Goal: Task Accomplishment & Management: Manage account settings

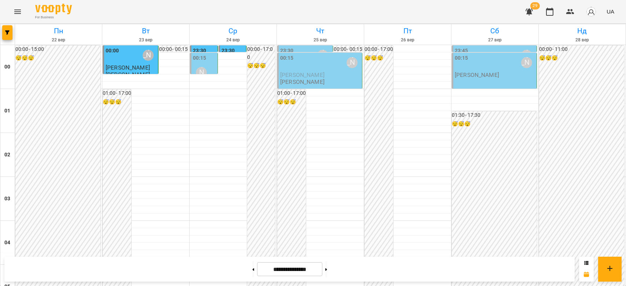
click at [252, 267] on button at bounding box center [253, 269] width 2 height 16
type input "**********"
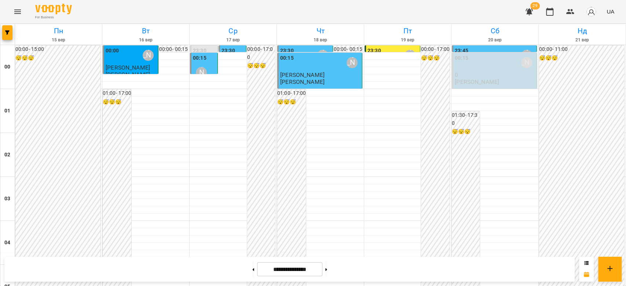
scroll to position [651, 0]
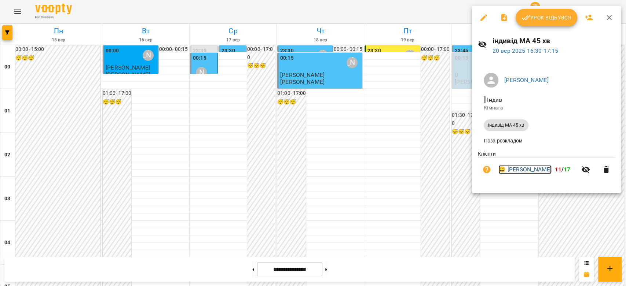
click at [528, 174] on link "😀 Аліса Герасимчук" at bounding box center [524, 169] width 53 height 9
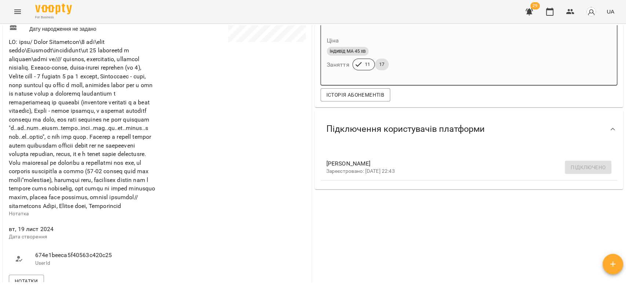
scroll to position [244, 0]
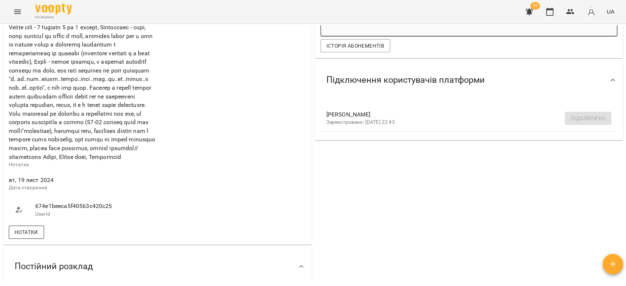
click at [37, 240] on div "Нотатки" at bounding box center [157, 232] width 300 height 16
click at [37, 237] on span "Нотатки" at bounding box center [26, 232] width 23 height 9
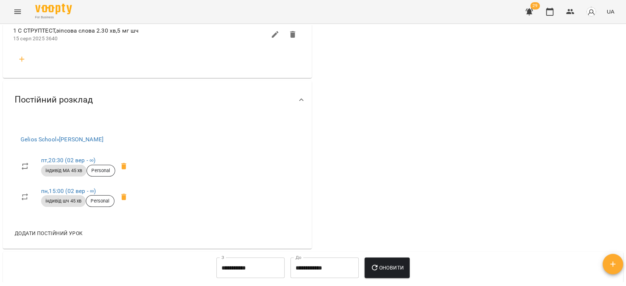
scroll to position [1222, 0]
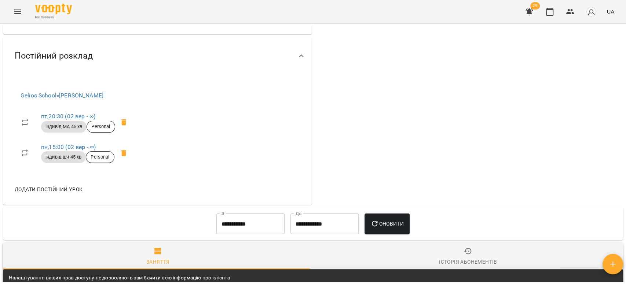
click at [24, 20] on icon "button" at bounding box center [22, 15] width 9 height 9
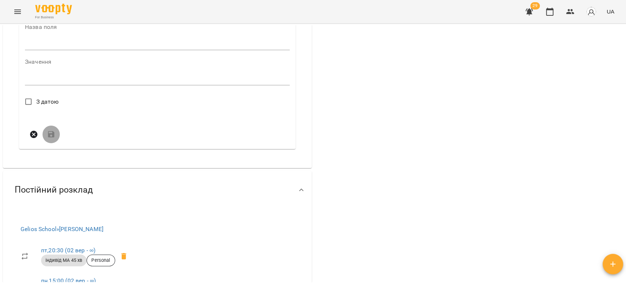
click at [32, 50] on input "text" at bounding box center [157, 44] width 265 height 12
click at [54, 50] on input "text" at bounding box center [157, 44] width 265 height 12
type input "****"
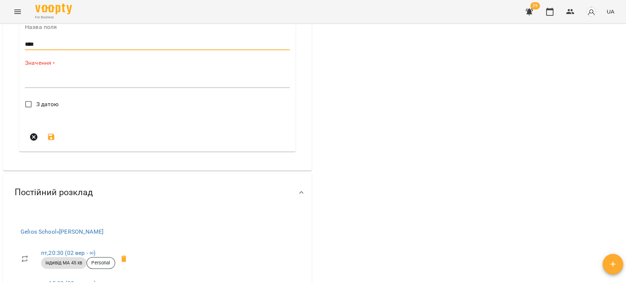
click at [77, 88] on div "*" at bounding box center [157, 82] width 265 height 12
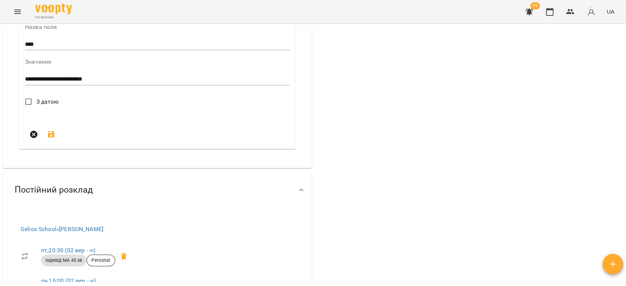
click at [122, 83] on textarea "**********" at bounding box center [155, 79] width 261 height 7
click at [190, 83] on textarea "**********" at bounding box center [155, 79] width 261 height 7
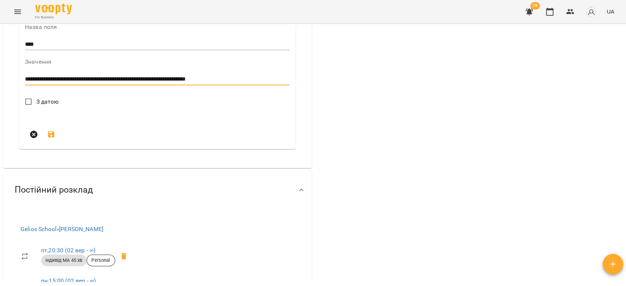
type textarea "**********"
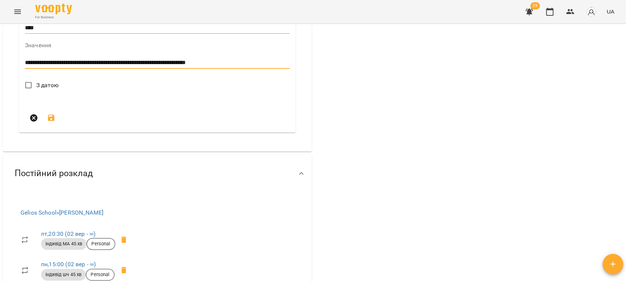
scroll to position [1181, 0]
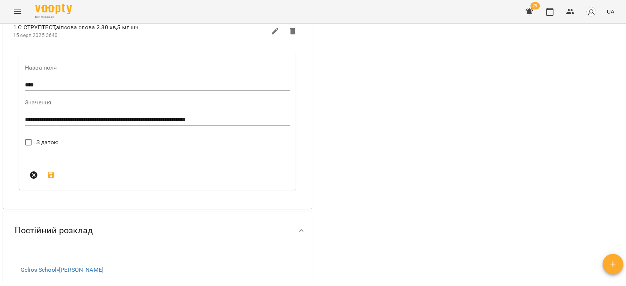
drag, startPoint x: 41, startPoint y: 159, endPoint x: 41, endPoint y: 167, distance: 8.1
click at [41, 147] on span "З датою" at bounding box center [47, 142] width 23 height 9
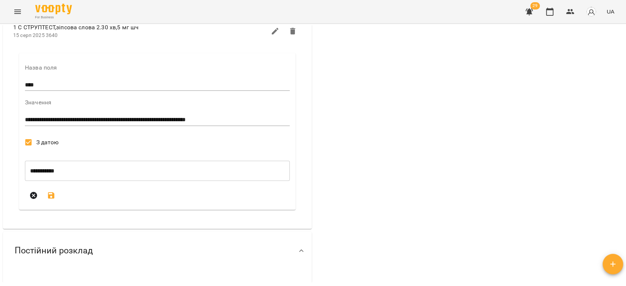
click at [53, 199] on icon "submit" at bounding box center [51, 195] width 7 height 7
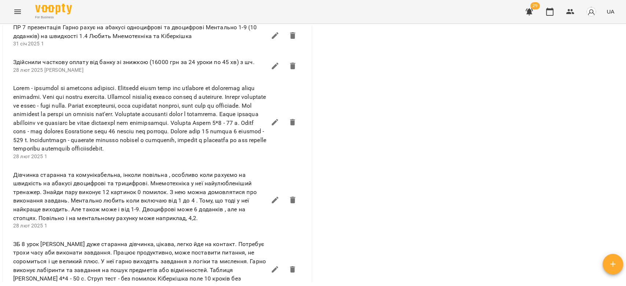
scroll to position [611, 0]
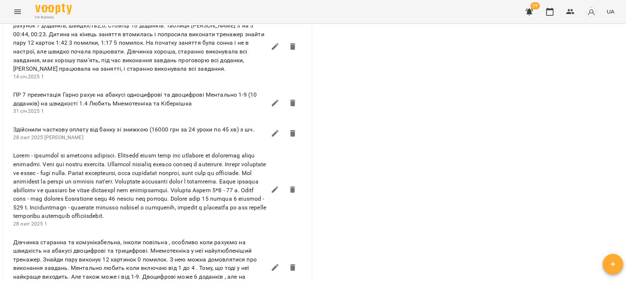
click at [22, 15] on icon "Menu" at bounding box center [17, 11] width 9 height 9
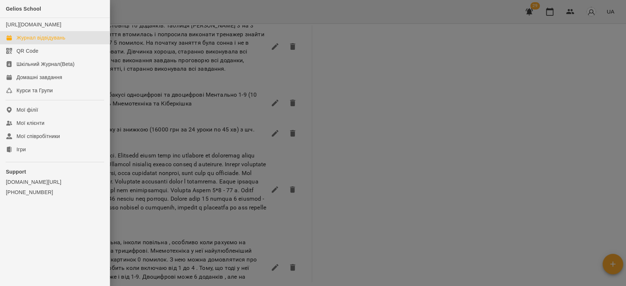
click at [34, 41] on div "Журнал відвідувань" at bounding box center [40, 37] width 49 height 7
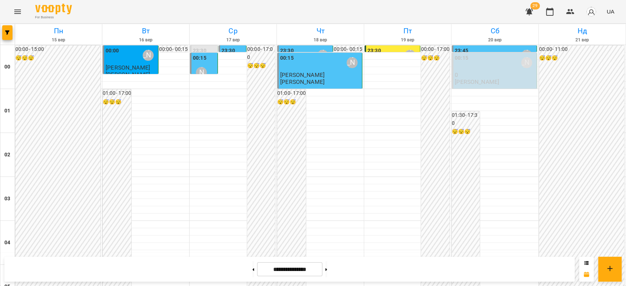
scroll to position [733, 0]
click at [327, 273] on button at bounding box center [326, 269] width 2 height 16
type input "**********"
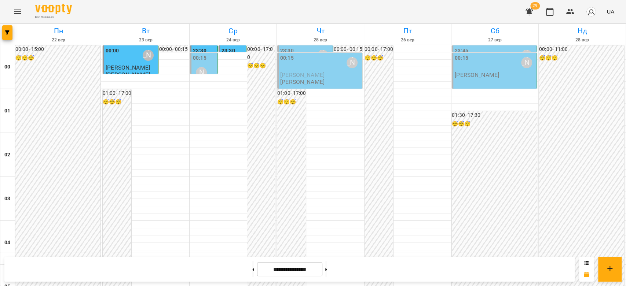
scroll to position [651, 0]
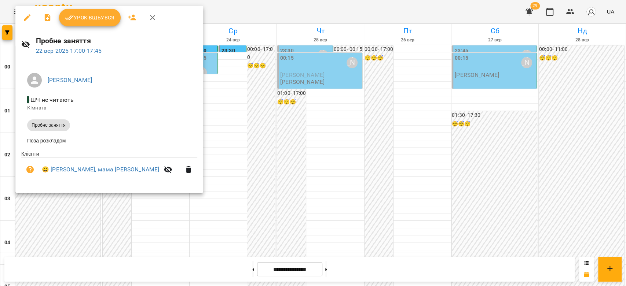
click at [320, 148] on div at bounding box center [313, 143] width 626 height 286
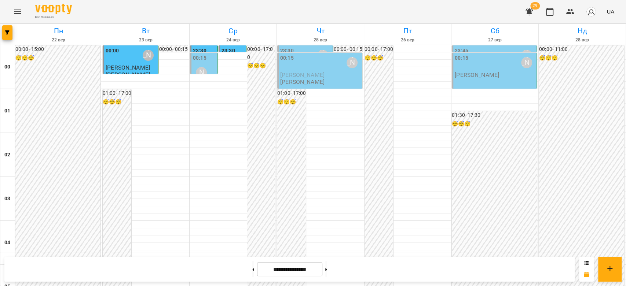
scroll to position [692, 0]
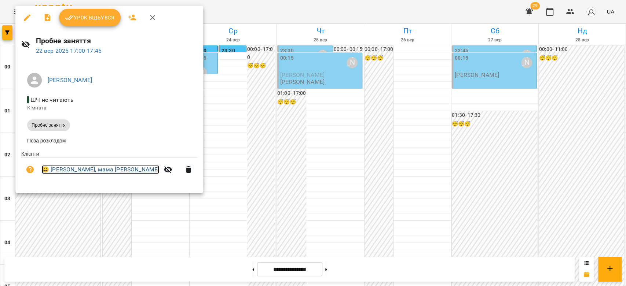
click at [88, 169] on link "😀 Богодар, мама Анна" at bounding box center [100, 169] width 117 height 9
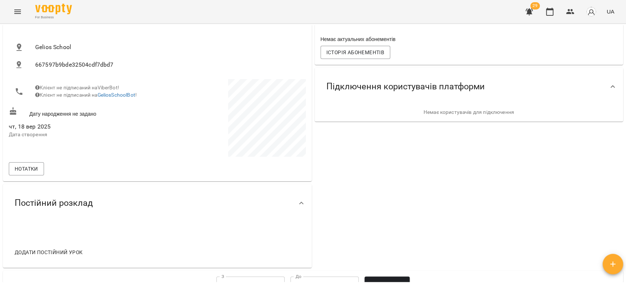
scroll to position [122, 0]
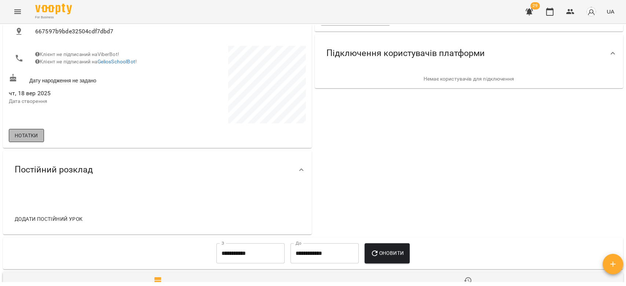
click at [26, 134] on span "Нотатки" at bounding box center [26, 135] width 23 height 9
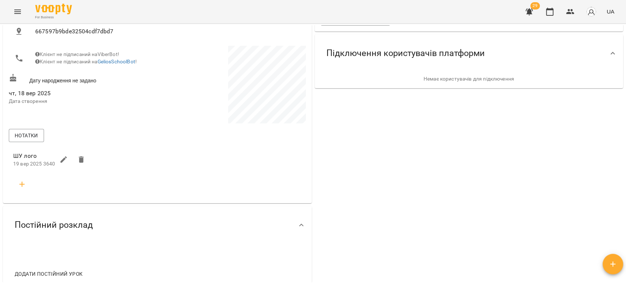
click at [147, 138] on div "Нотатки" at bounding box center [157, 136] width 300 height 16
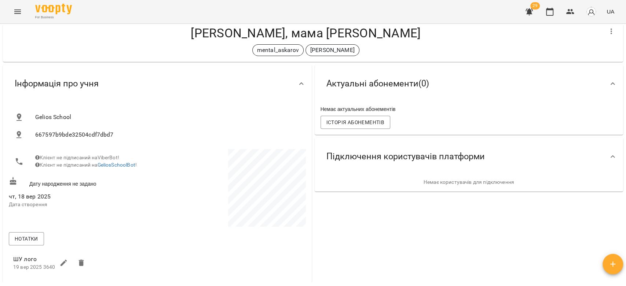
scroll to position [0, 0]
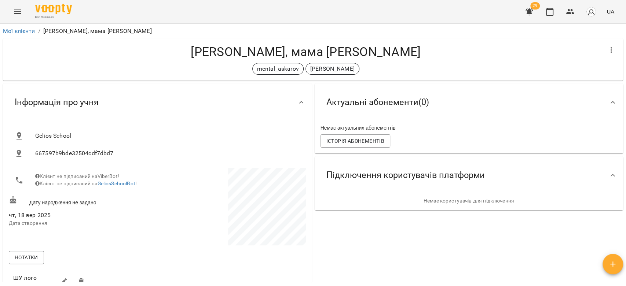
click at [16, 14] on icon "Menu" at bounding box center [17, 12] width 7 height 4
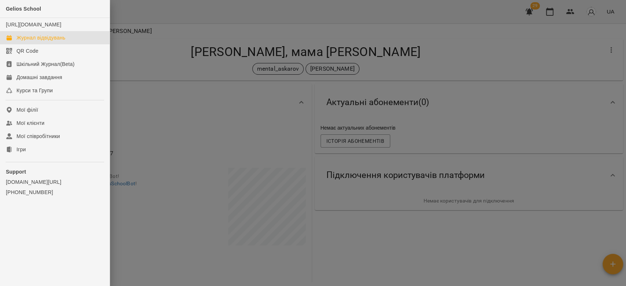
click at [21, 41] on div "Журнал відвідувань" at bounding box center [40, 37] width 49 height 7
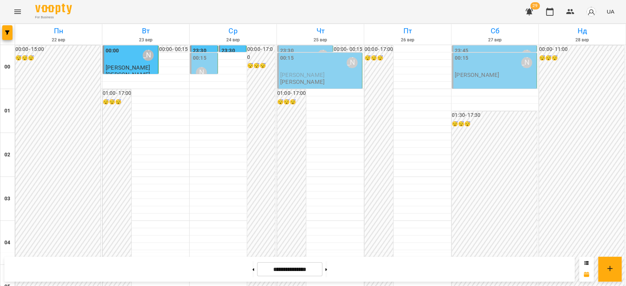
scroll to position [774, 0]
click at [252, 267] on button at bounding box center [253, 269] width 2 height 16
type input "**********"
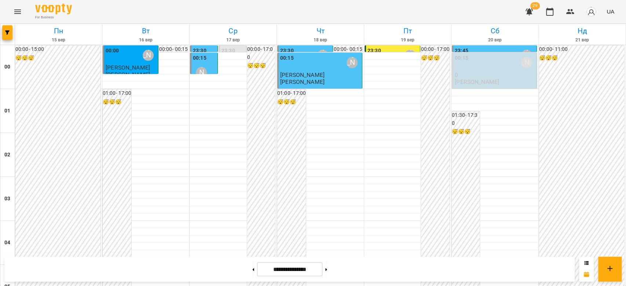
scroll to position [692, 0]
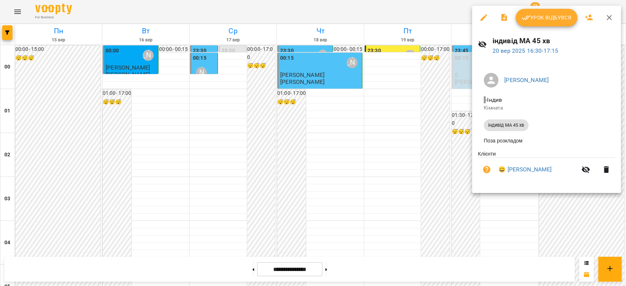
click at [418, 107] on div at bounding box center [313, 143] width 626 height 286
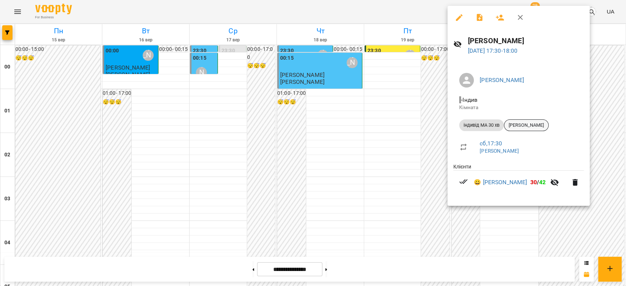
click at [521, 122] on span "[PERSON_NAME]" at bounding box center [526, 125] width 44 height 7
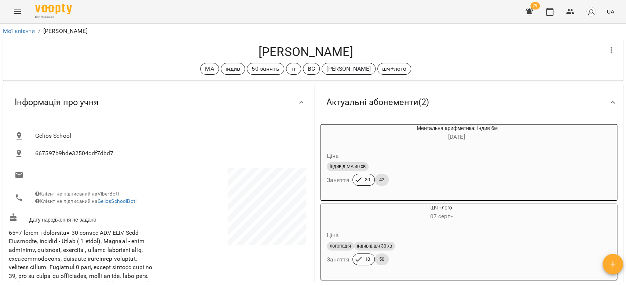
scroll to position [285, 0]
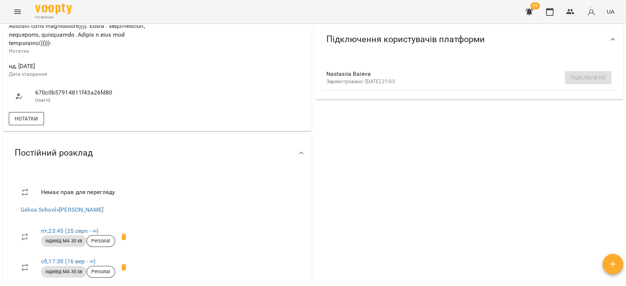
click at [33, 123] on span "Нотатки" at bounding box center [26, 118] width 23 height 9
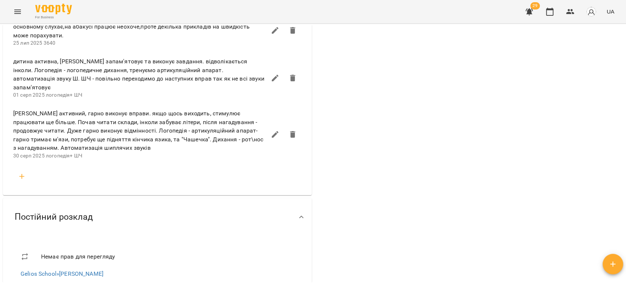
scroll to position [774, 0]
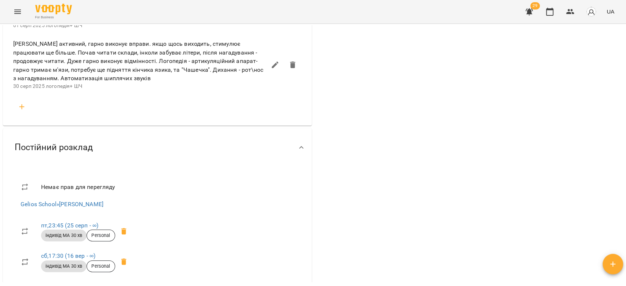
click at [21, 109] on icon "button" at bounding box center [22, 107] width 9 height 9
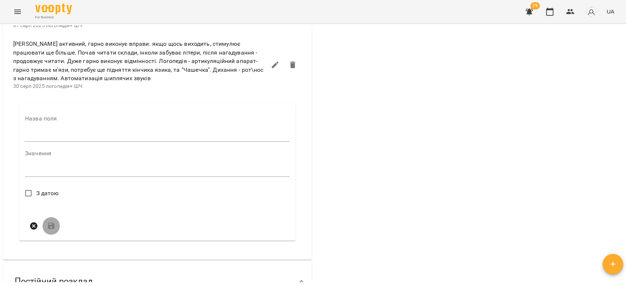
drag, startPoint x: 21, startPoint y: 109, endPoint x: 65, endPoint y: 147, distance: 57.9
click at [62, 142] on input "text" at bounding box center [157, 136] width 265 height 12
type input "****"
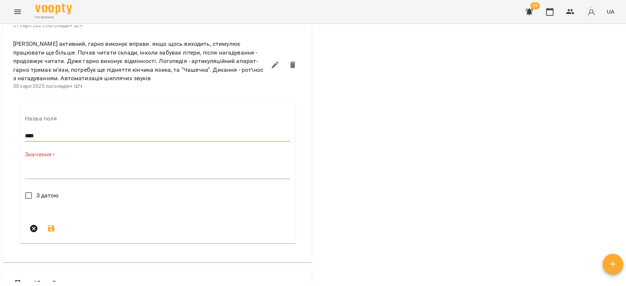
click at [87, 171] on div "Значення * *" at bounding box center [157, 167] width 265 height 32
click at [88, 176] on textarea at bounding box center [157, 173] width 265 height 7
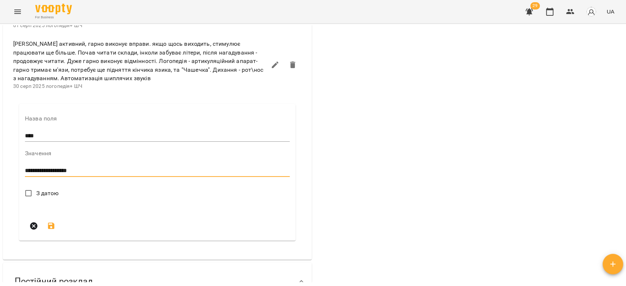
click at [87, 174] on textarea "**********" at bounding box center [155, 171] width 261 height 7
type textarea "**********"
click at [49, 201] on label "З датою" at bounding box center [40, 193] width 38 height 15
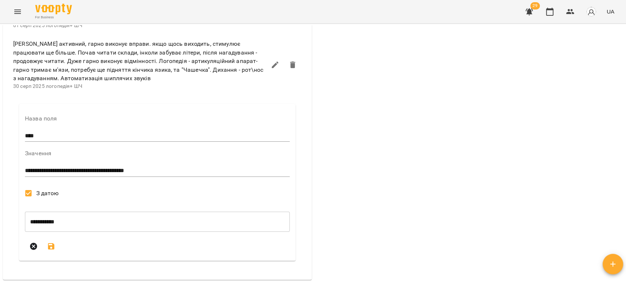
click at [52, 196] on span "З датою" at bounding box center [47, 193] width 23 height 9
click at [51, 197] on span "З датою" at bounding box center [47, 193] width 23 height 9
click at [49, 250] on icon "submit" at bounding box center [51, 246] width 7 height 7
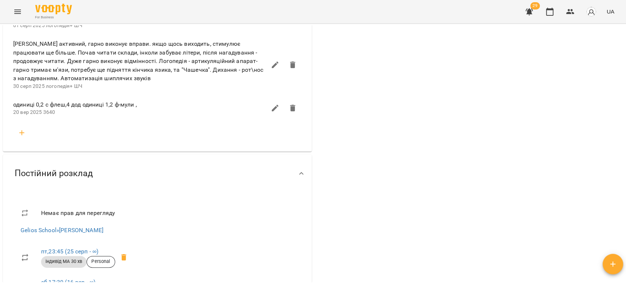
click at [16, 10] on icon "Menu" at bounding box center [17, 12] width 7 height 4
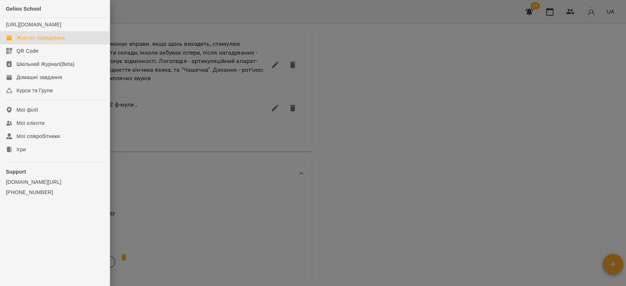
click at [44, 40] on link "Журнал відвідувань" at bounding box center [55, 37] width 110 height 13
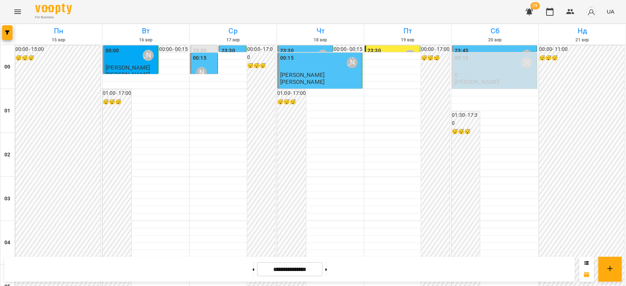
scroll to position [692, 0]
click at [327, 272] on button at bounding box center [326, 269] width 2 height 16
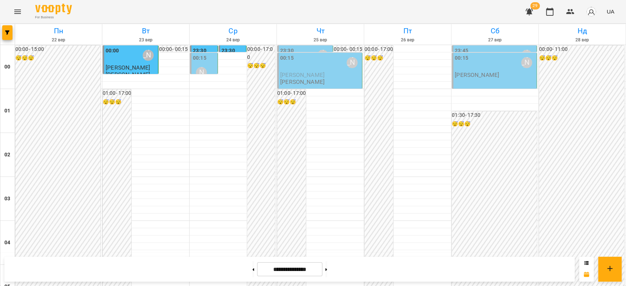
scroll to position [684, 0]
click at [252, 271] on button at bounding box center [253, 269] width 2 height 16
type input "**********"
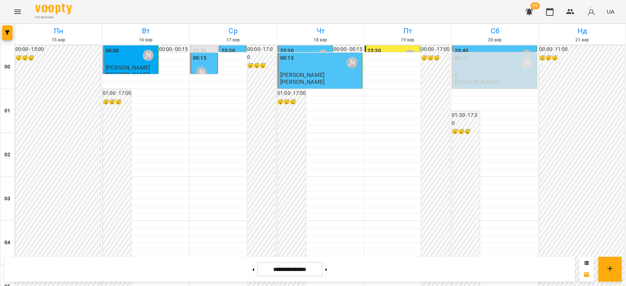
scroll to position [725, 0]
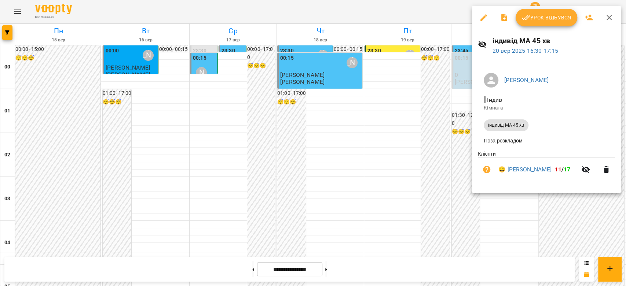
click at [529, 26] on button "Урок відбувся" at bounding box center [546, 18] width 62 height 18
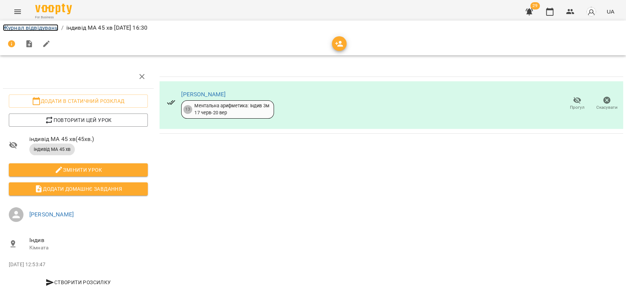
click at [53, 29] on link "Журнал відвідувань" at bounding box center [30, 27] width 55 height 7
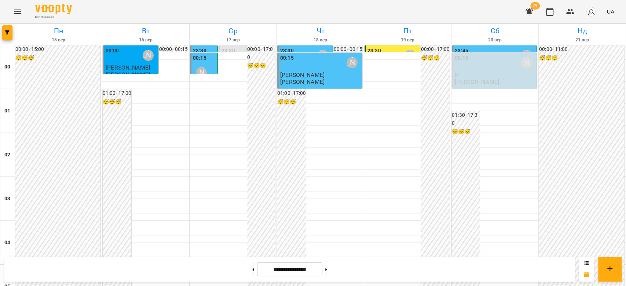
scroll to position [692, 0]
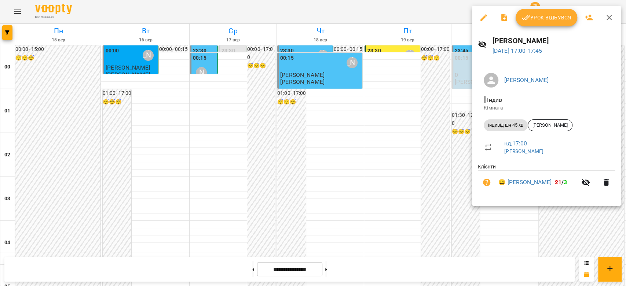
click at [470, 115] on div at bounding box center [313, 143] width 626 height 286
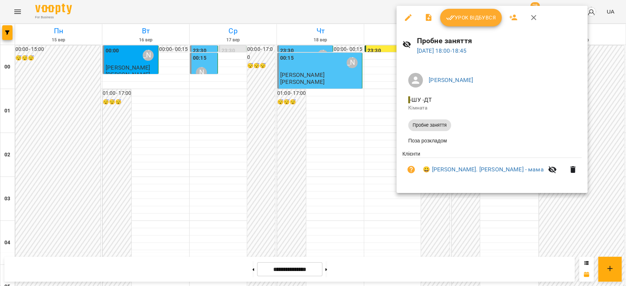
click at [390, 131] on div at bounding box center [313, 143] width 626 height 286
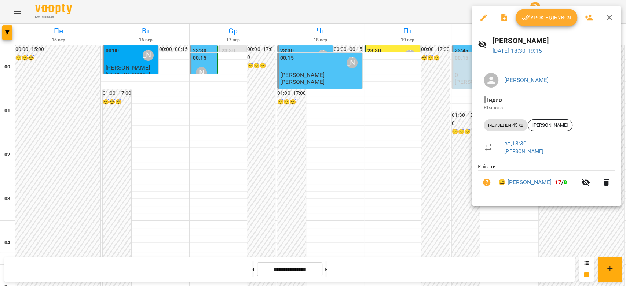
click at [527, 17] on icon "button" at bounding box center [525, 17] width 9 height 9
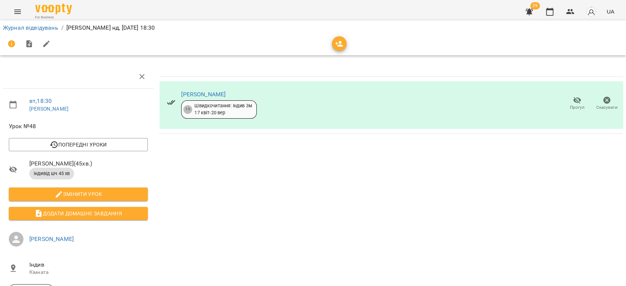
click at [603, 103] on icon "button" at bounding box center [606, 100] width 7 height 7
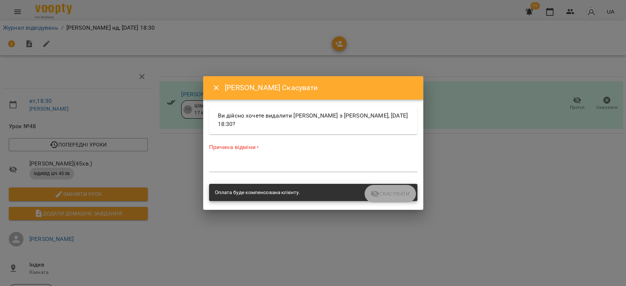
click at [319, 157] on div "Причина відміни * *" at bounding box center [313, 159] width 208 height 32
click at [326, 167] on textarea at bounding box center [313, 166] width 208 height 7
click at [327, 166] on textarea at bounding box center [313, 166] width 208 height 7
click at [326, 159] on div "Причина відміни * *" at bounding box center [313, 159] width 208 height 32
drag, startPoint x: 316, startPoint y: 163, endPoint x: 223, endPoint y: 163, distance: 93.5
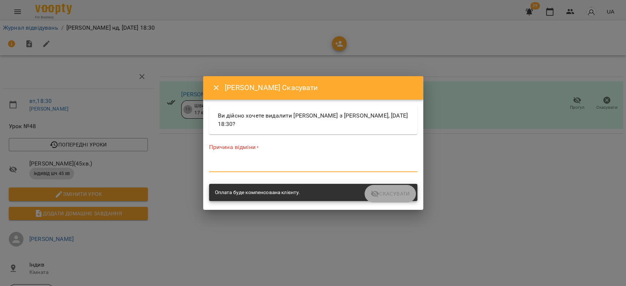
click at [311, 163] on textarea at bounding box center [313, 166] width 208 height 7
click at [223, 163] on textarea at bounding box center [313, 166] width 208 height 7
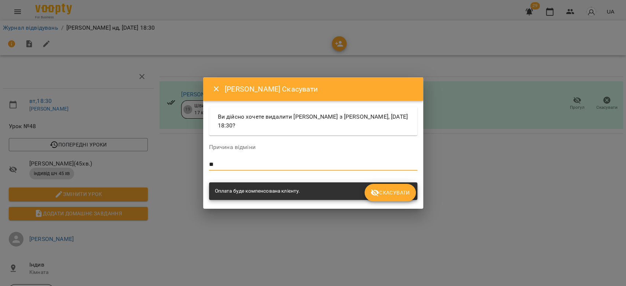
click at [395, 191] on span "Скасувати" at bounding box center [389, 192] width 39 height 9
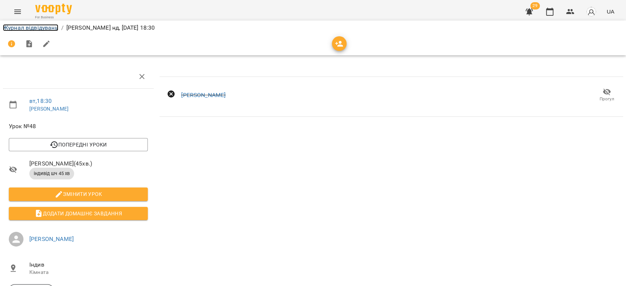
click at [31, 30] on link "Журнал відвідувань" at bounding box center [30, 27] width 55 height 7
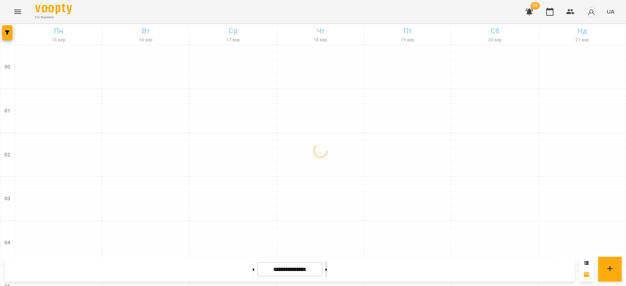
click at [327, 270] on button at bounding box center [326, 269] width 2 height 16
type input "**********"
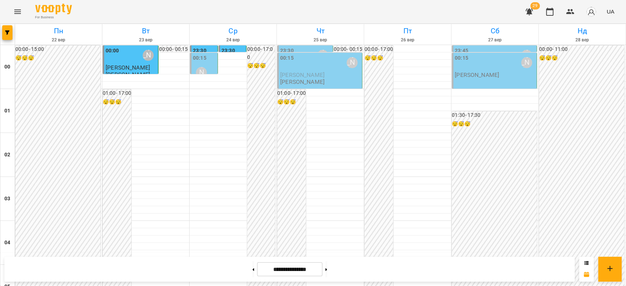
scroll to position [684, 0]
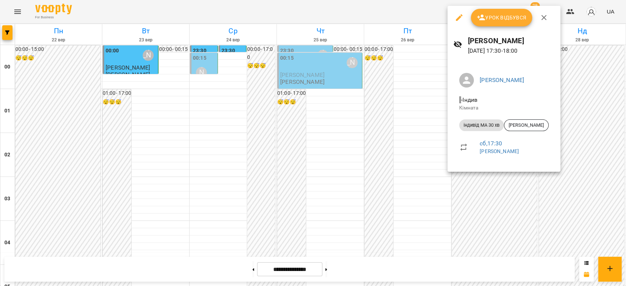
click at [378, 147] on div at bounding box center [313, 143] width 626 height 286
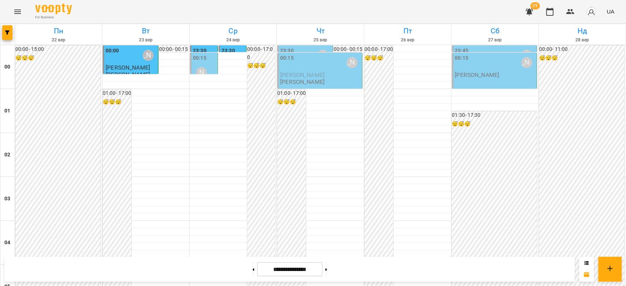
scroll to position [603, 0]
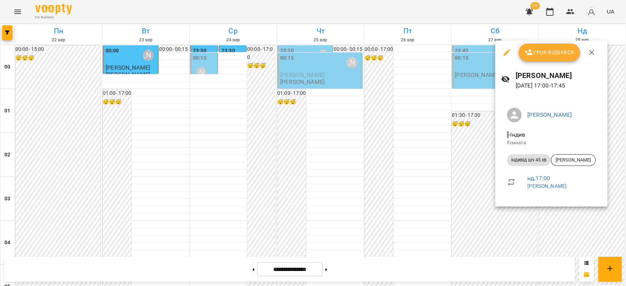
click at [361, 128] on div at bounding box center [313, 143] width 626 height 286
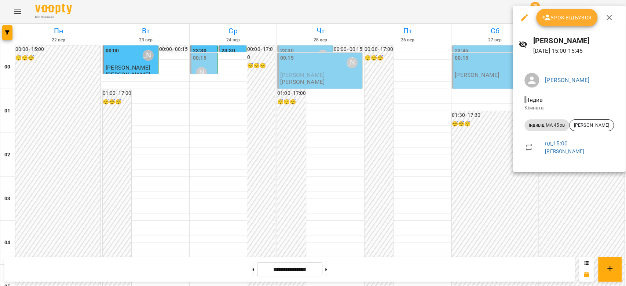
click at [452, 121] on div at bounding box center [313, 143] width 626 height 286
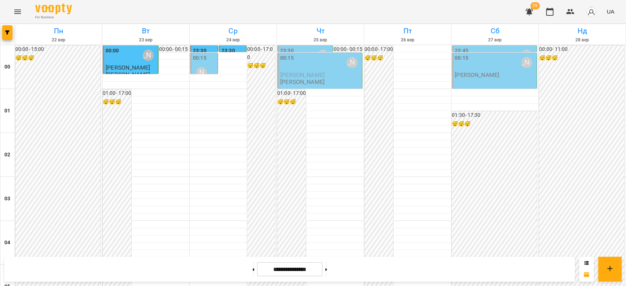
scroll to position [0, 0]
click at [201, 63] on div "00:15" at bounding box center [200, 59] width 14 height 10
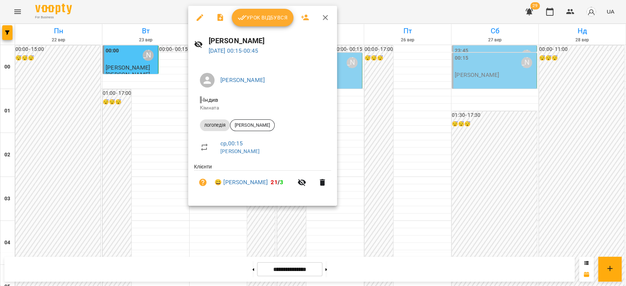
click at [170, 17] on div at bounding box center [313, 143] width 626 height 286
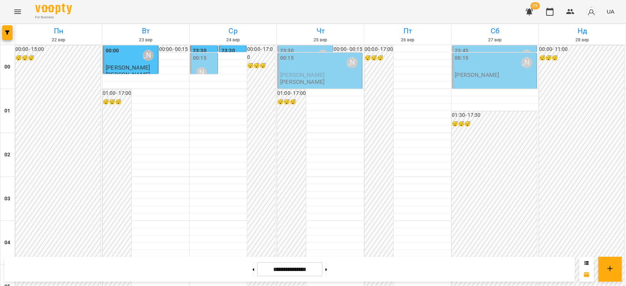
scroll to position [651, 0]
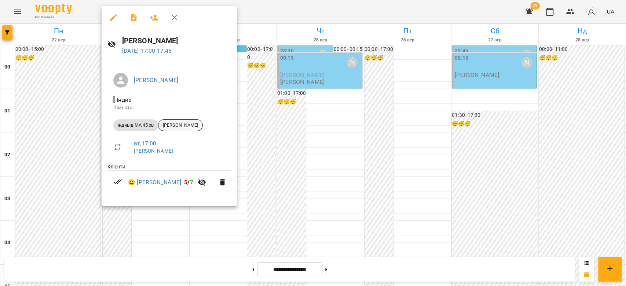
click at [187, 125] on span "[PERSON_NAME]" at bounding box center [180, 125] width 44 height 7
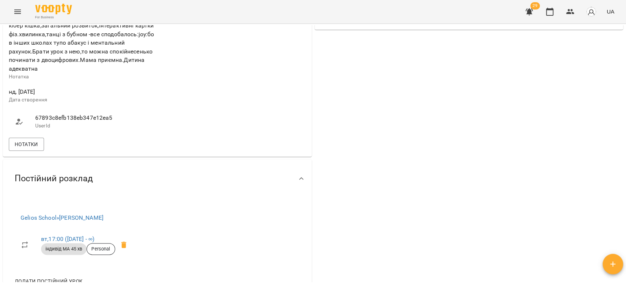
scroll to position [235, 0]
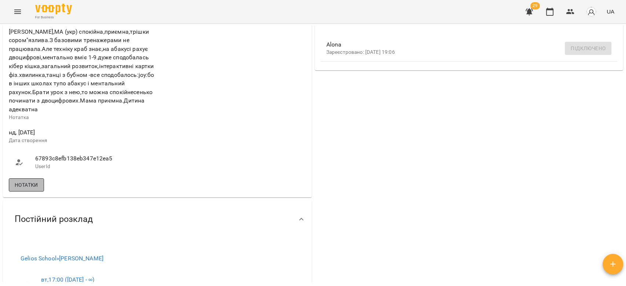
click at [30, 184] on button "Нотатки" at bounding box center [26, 185] width 35 height 13
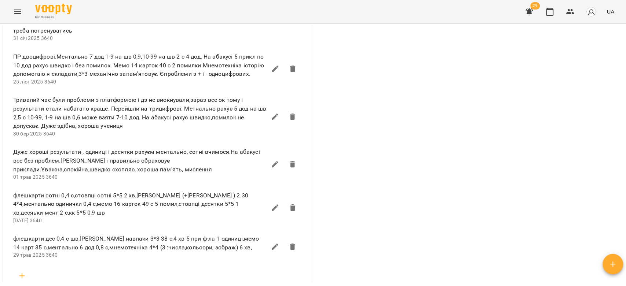
scroll to position [642, 0]
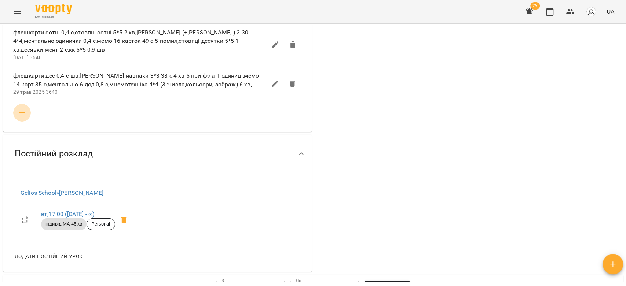
click at [21, 115] on icon "button" at bounding box center [21, 112] width 5 height 5
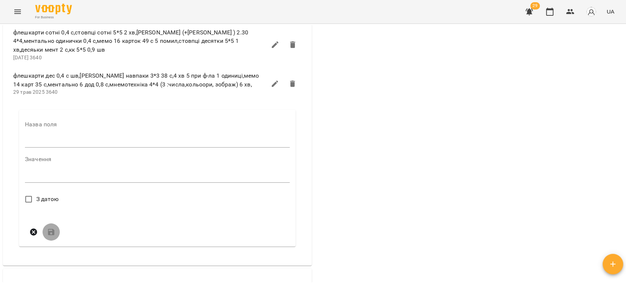
click at [49, 148] on input "text" at bounding box center [157, 142] width 265 height 12
type input "****"
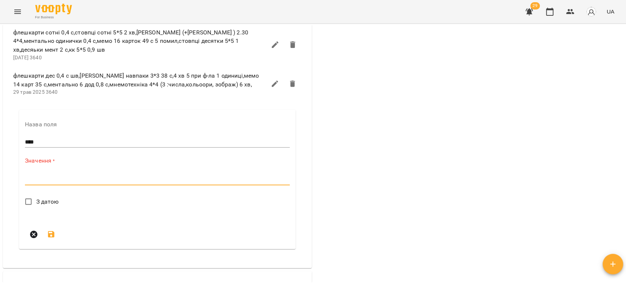
click at [97, 183] on textarea at bounding box center [157, 179] width 265 height 7
click at [88, 180] on textarea "**********" at bounding box center [155, 176] width 261 height 7
click at [189, 178] on textarea "**********" at bounding box center [155, 176] width 261 height 7
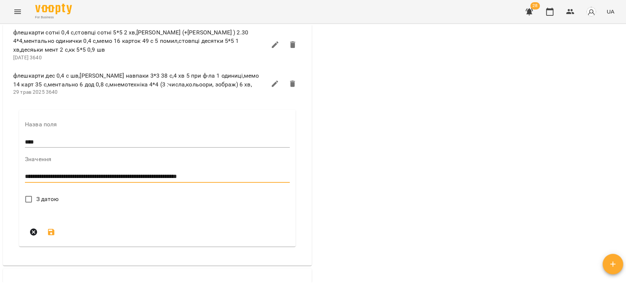
type textarea "**********"
click at [49, 201] on span "З датою" at bounding box center [47, 199] width 23 height 9
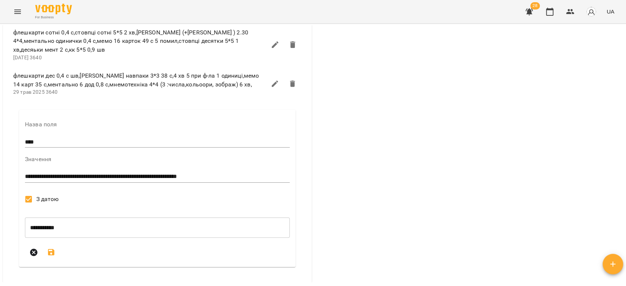
click at [49, 261] on button "submit" at bounding box center [52, 253] width 18 height 18
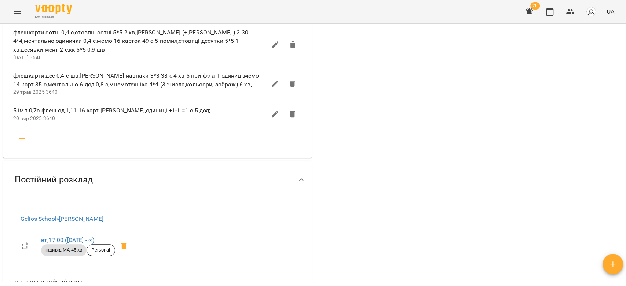
click at [14, 14] on icon "Menu" at bounding box center [17, 12] width 7 height 4
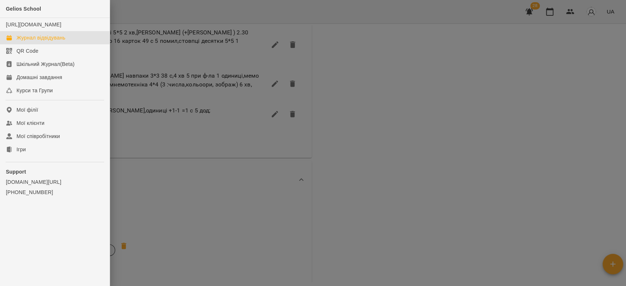
click at [30, 41] on div "Журнал відвідувань" at bounding box center [40, 37] width 49 height 7
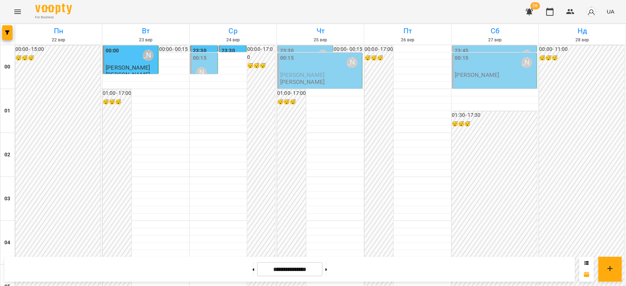
scroll to position [766, 0]
click at [252, 269] on button at bounding box center [253, 269] width 2 height 16
type input "**********"
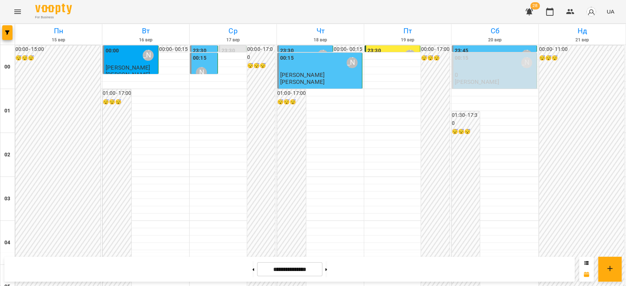
scroll to position [725, 0]
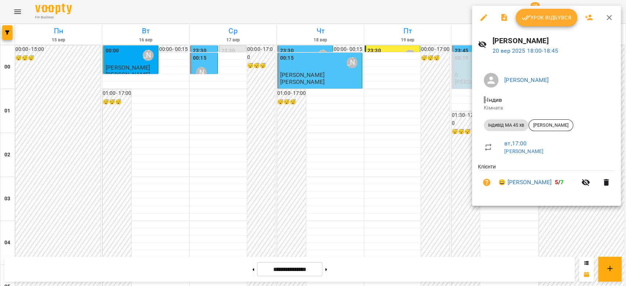
click at [529, 16] on icon "button" at bounding box center [526, 17] width 8 height 5
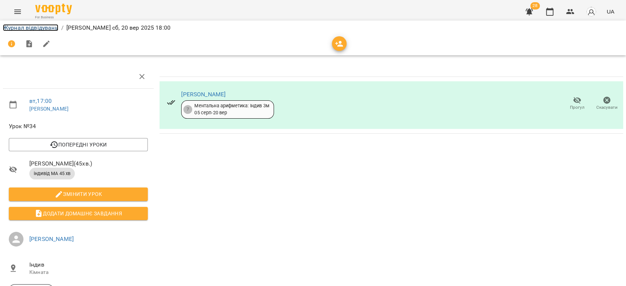
click at [38, 26] on link "Журнал відвідувань" at bounding box center [30, 27] width 55 height 7
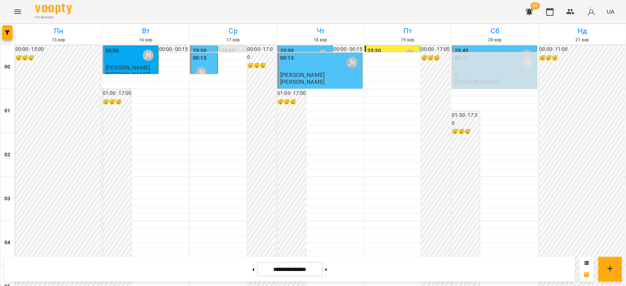
scroll to position [774, 0]
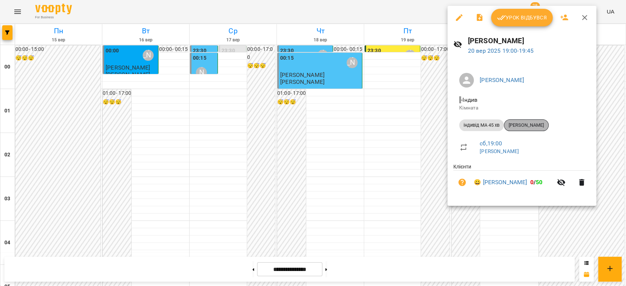
click at [525, 126] on span "[PERSON_NAME]" at bounding box center [526, 125] width 44 height 7
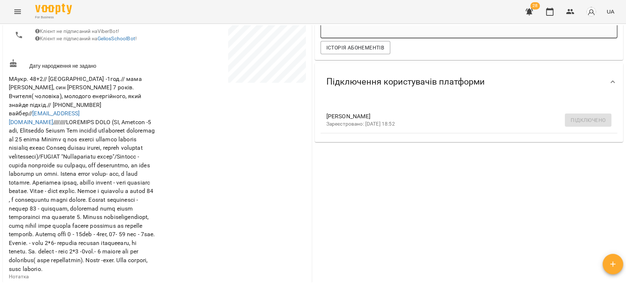
scroll to position [203, 0]
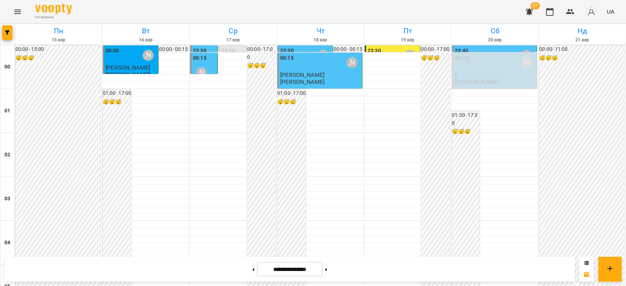
click at [17, 8] on icon "Menu" at bounding box center [17, 11] width 9 height 9
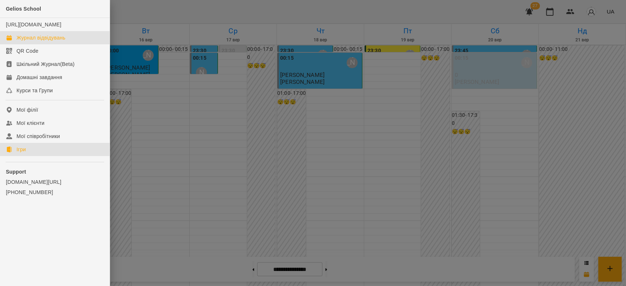
click at [46, 156] on link "Ігри" at bounding box center [55, 149] width 110 height 13
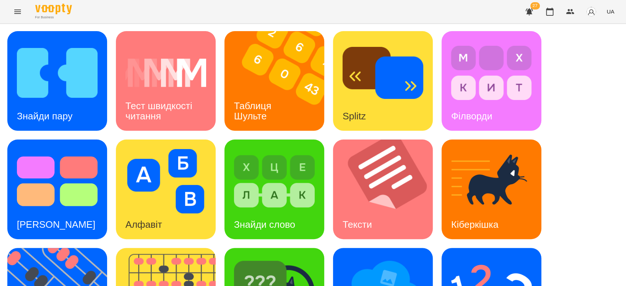
scroll to position [177, 0]
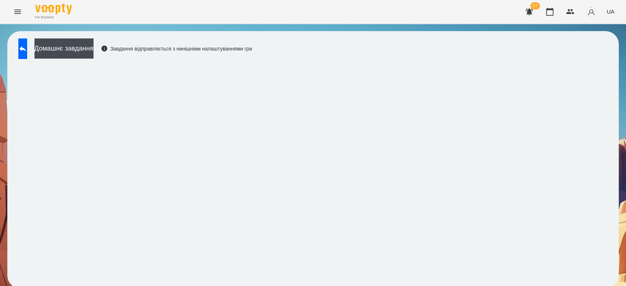
click at [18, 11] on icon "Menu" at bounding box center [17, 11] width 9 height 9
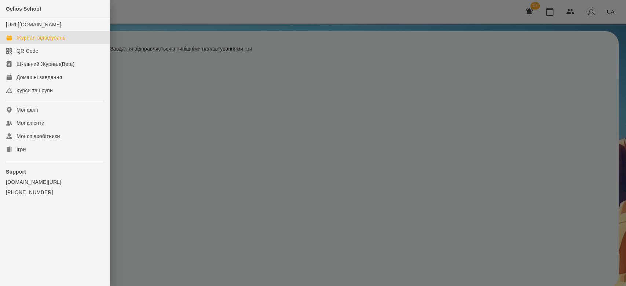
click at [35, 40] on link "Журнал відвідувань" at bounding box center [55, 37] width 110 height 13
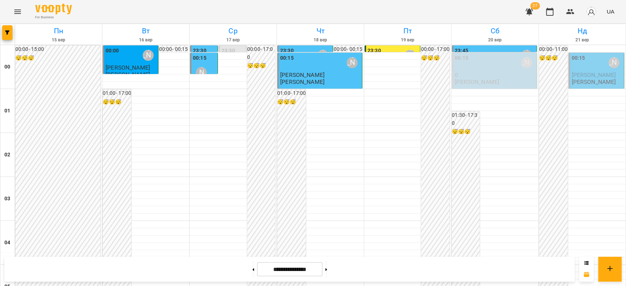
scroll to position [774, 0]
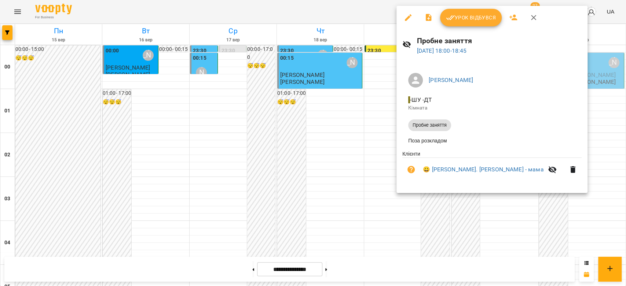
click at [383, 89] on div at bounding box center [313, 143] width 626 height 286
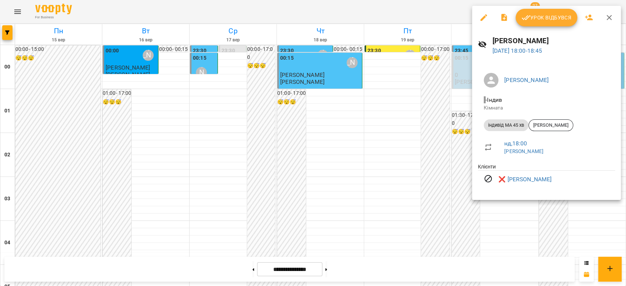
click at [417, 99] on div at bounding box center [313, 143] width 626 height 286
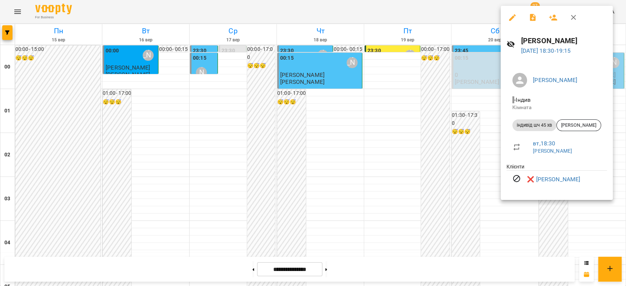
click at [429, 103] on div at bounding box center [313, 143] width 626 height 286
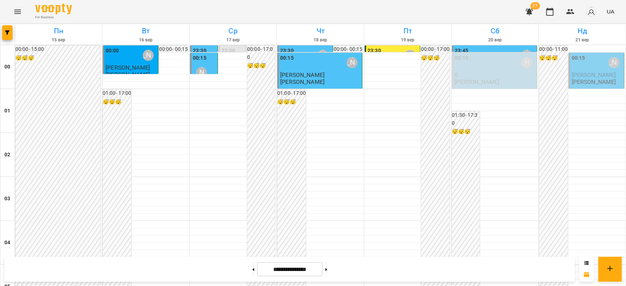
scroll to position [692, 0]
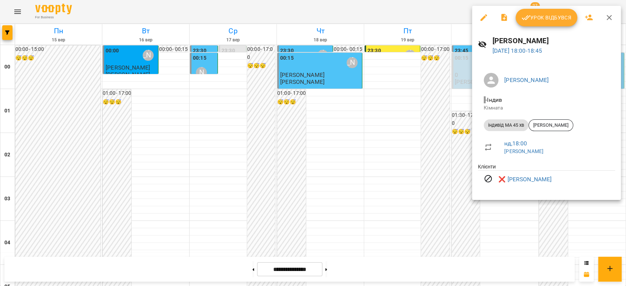
click at [430, 167] on div at bounding box center [313, 143] width 626 height 286
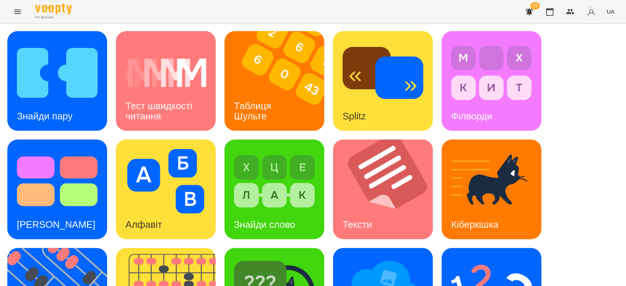
scroll to position [177, 0]
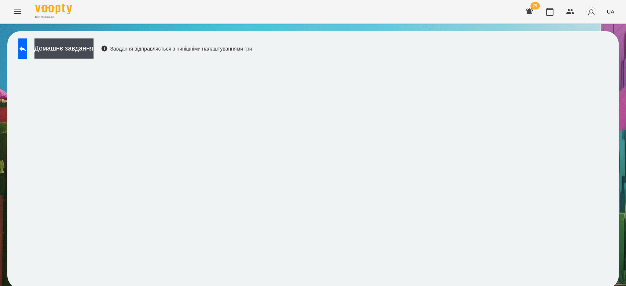
click at [35, 59] on div "Домашнє завдання Завдання відправляється з нинішніми налаштуваннями гри" at bounding box center [133, 50] width 237 height 24
click at [27, 49] on button at bounding box center [22, 48] width 9 height 21
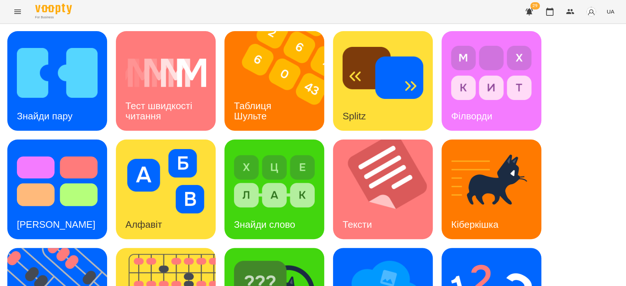
scroll to position [177, 0]
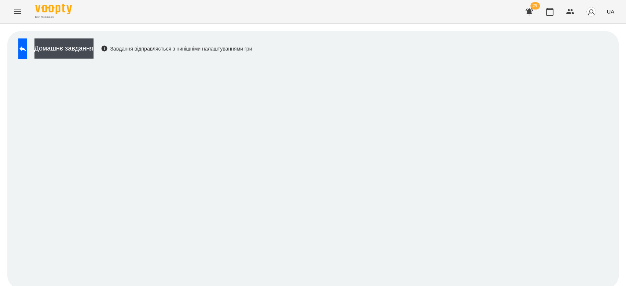
scroll to position [3, 0]
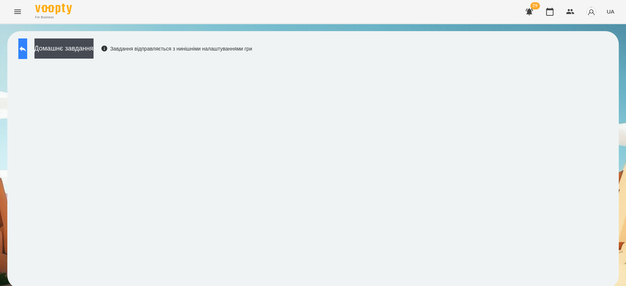
click at [27, 44] on icon at bounding box center [22, 48] width 9 height 9
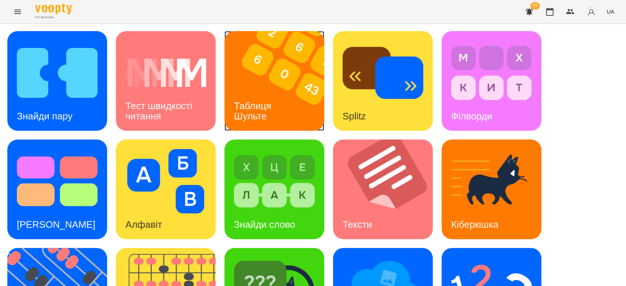
click at [249, 86] on img at bounding box center [278, 81] width 109 height 100
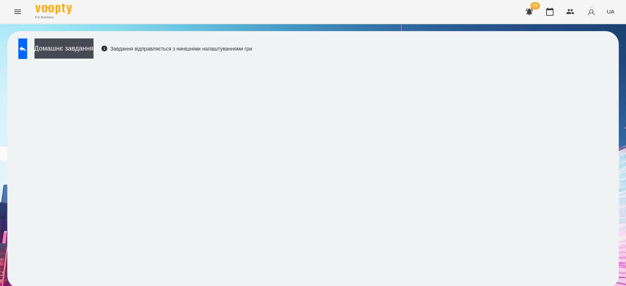
scroll to position [3, 0]
click at [27, 46] on button at bounding box center [22, 48] width 9 height 21
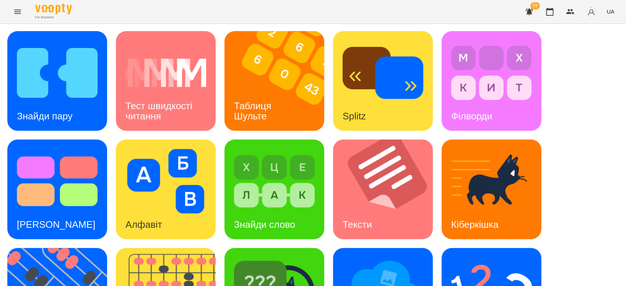
scroll to position [177, 0]
click at [453, 258] on img at bounding box center [491, 290] width 81 height 65
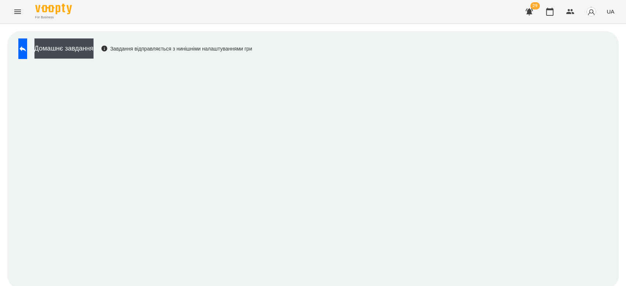
scroll to position [3, 0]
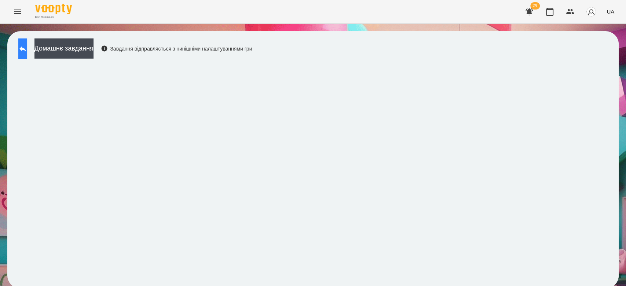
click at [27, 44] on icon at bounding box center [22, 48] width 9 height 9
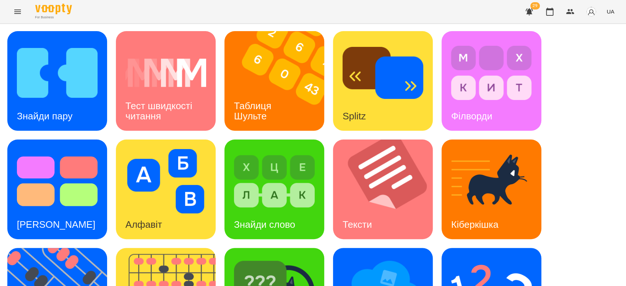
scroll to position [177, 0]
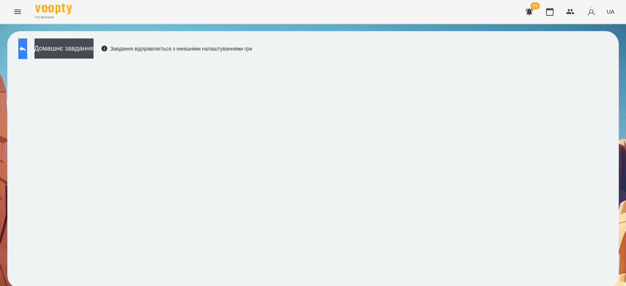
click at [27, 45] on icon at bounding box center [22, 48] width 9 height 9
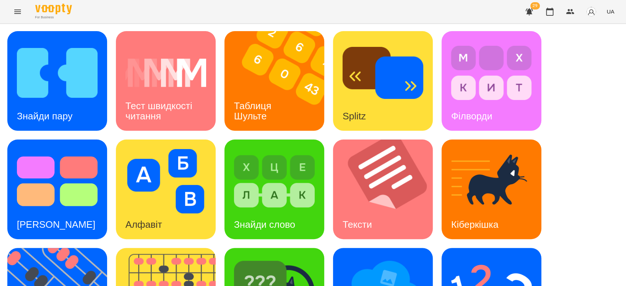
scroll to position [177, 0]
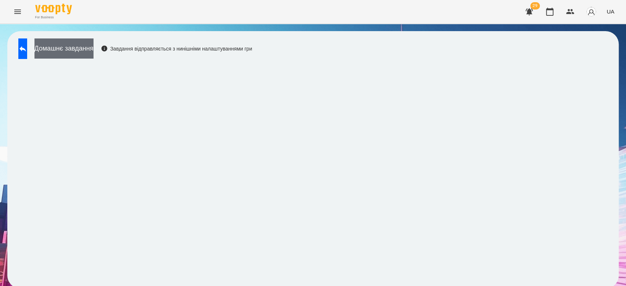
click at [71, 52] on button "Домашнє завдання" at bounding box center [63, 48] width 59 height 20
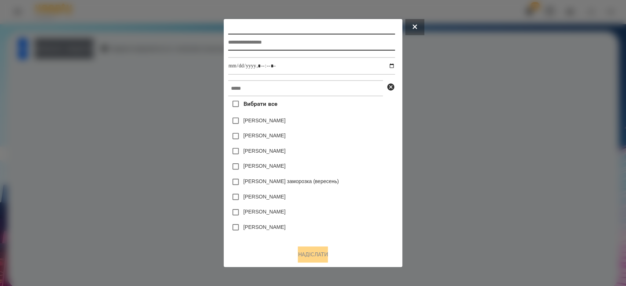
click at [255, 35] on input "text" at bounding box center [311, 42] width 167 height 17
type input "*******"
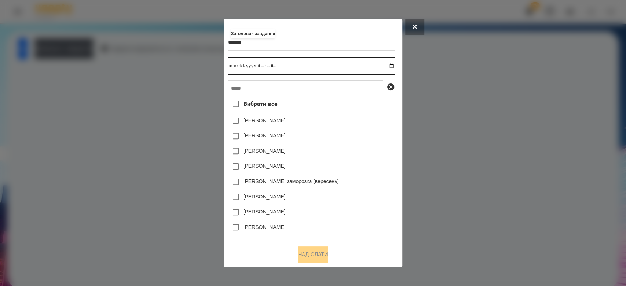
click at [394, 64] on input "datetime-local" at bounding box center [311, 66] width 167 height 18
type input "**********"
drag, startPoint x: 358, startPoint y: 120, endPoint x: 351, endPoint y: 97, distance: 24.5
click at [357, 119] on div "[PERSON_NAME]" at bounding box center [311, 120] width 167 height 15
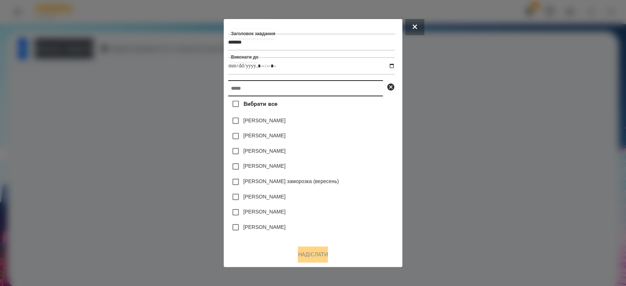
click at [351, 94] on input "text" at bounding box center [305, 88] width 155 height 16
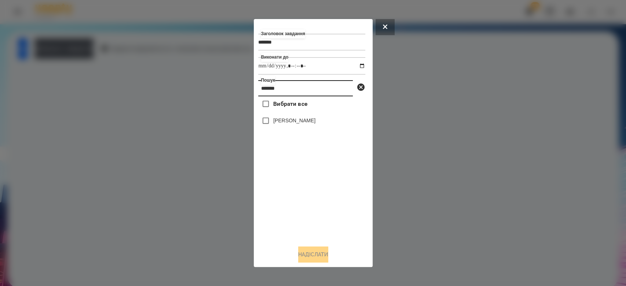
type input "*******"
click at [305, 122] on label "[PERSON_NAME]" at bounding box center [294, 120] width 42 height 7
click at [312, 257] on button "Надіслати" at bounding box center [313, 255] width 30 height 16
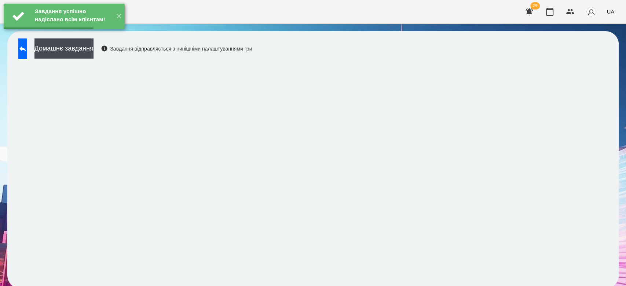
click at [85, 48] on button "Домашнє завдання" at bounding box center [63, 48] width 59 height 20
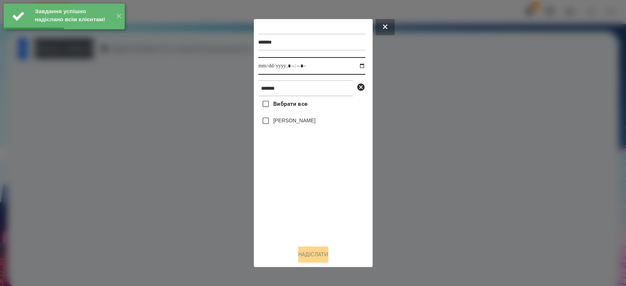
click at [352, 66] on input "datetime-local" at bounding box center [311, 66] width 107 height 18
type input "**********"
drag, startPoint x: 327, startPoint y: 211, endPoint x: 305, endPoint y: 162, distance: 53.5
click at [326, 211] on div "Вибрати все [PERSON_NAME]" at bounding box center [311, 167] width 107 height 143
click at [293, 124] on label "[PERSON_NAME]" at bounding box center [294, 120] width 42 height 7
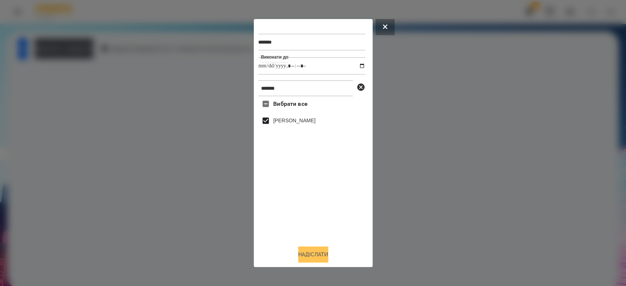
click at [305, 250] on button "Надіслати" at bounding box center [313, 255] width 30 height 16
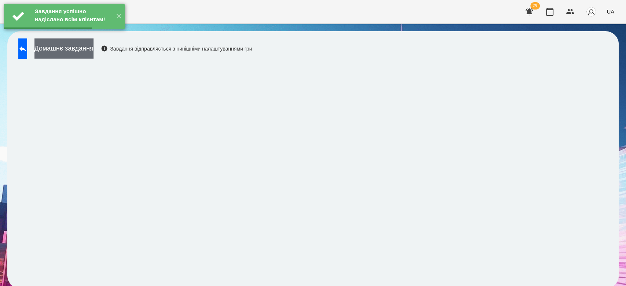
click at [93, 51] on button "Домашнє завдання" at bounding box center [63, 48] width 59 height 20
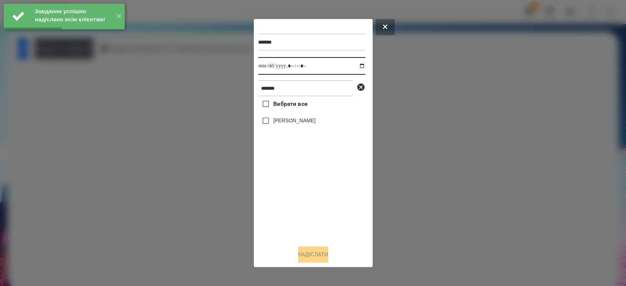
click at [357, 64] on input "datetime-local" at bounding box center [311, 66] width 107 height 18
type input "**********"
drag, startPoint x: 320, startPoint y: 208, endPoint x: 313, endPoint y: 164, distance: 44.6
click at [320, 208] on div "Вибрати все [PERSON_NAME]" at bounding box center [311, 167] width 107 height 143
click at [302, 121] on label "[PERSON_NAME]" at bounding box center [294, 120] width 42 height 7
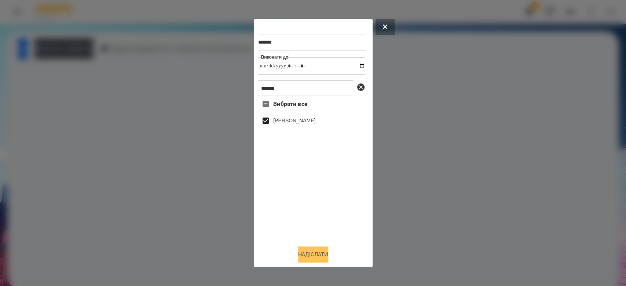
click at [315, 251] on button "Надіслати" at bounding box center [313, 255] width 30 height 16
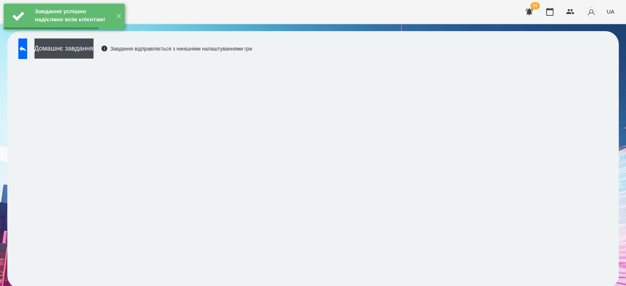
click at [93, 52] on button "Домашнє завдання" at bounding box center [63, 48] width 59 height 20
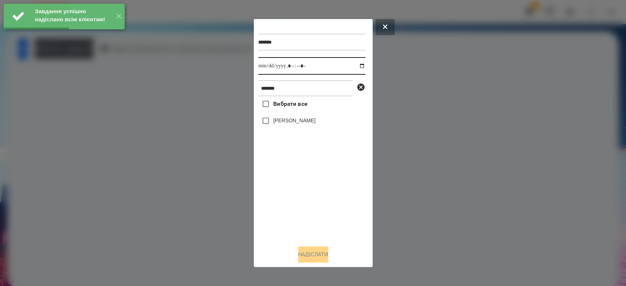
click at [354, 64] on input "datetime-local" at bounding box center [311, 66] width 107 height 18
type input "**********"
click at [305, 210] on div "Вибрати все [PERSON_NAME]" at bounding box center [311, 167] width 107 height 143
click at [294, 115] on div "[PERSON_NAME]" at bounding box center [311, 120] width 107 height 15
click at [295, 118] on label "[PERSON_NAME]" at bounding box center [294, 120] width 42 height 7
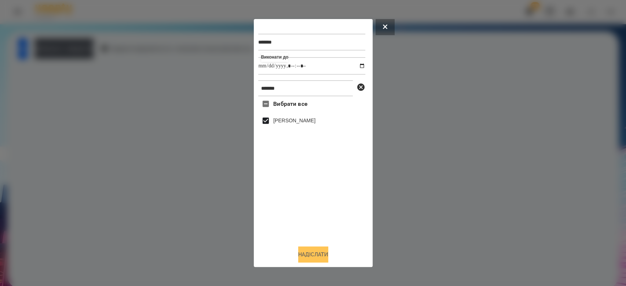
click at [321, 252] on button "Надіслати" at bounding box center [313, 255] width 30 height 16
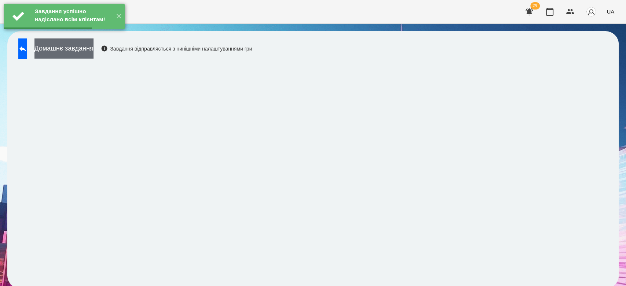
click at [93, 56] on button "Домашнє завдання" at bounding box center [63, 48] width 59 height 20
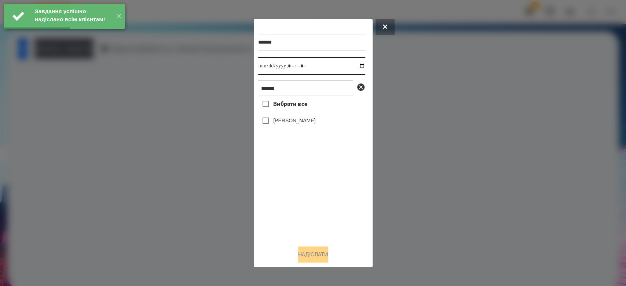
click at [355, 68] on input "datetime-local" at bounding box center [311, 66] width 107 height 18
type input "**********"
drag, startPoint x: 301, startPoint y: 214, endPoint x: 296, endPoint y: 173, distance: 41.0
click at [301, 214] on div "Вибрати все [PERSON_NAME]" at bounding box center [311, 167] width 107 height 143
click at [293, 119] on label "[PERSON_NAME]" at bounding box center [294, 120] width 42 height 7
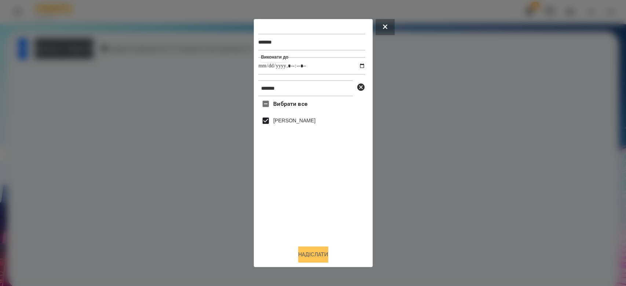
click at [322, 251] on button "Надіслати" at bounding box center [313, 255] width 30 height 16
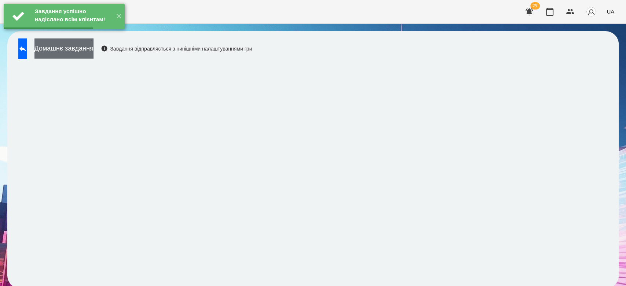
click at [93, 50] on button "Домашнє завдання" at bounding box center [63, 48] width 59 height 20
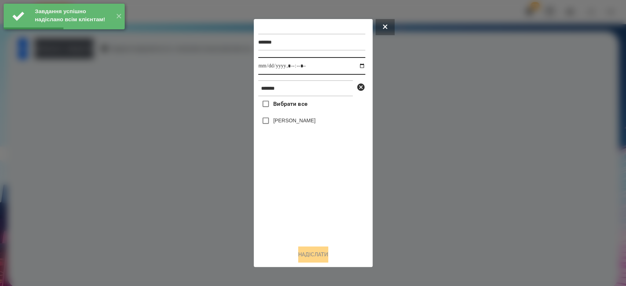
click at [356, 65] on input "datetime-local" at bounding box center [311, 66] width 107 height 18
type input "**********"
drag, startPoint x: 315, startPoint y: 202, endPoint x: 306, endPoint y: 159, distance: 43.9
click at [315, 202] on div "Вибрати все [PERSON_NAME]" at bounding box center [311, 167] width 107 height 143
click at [302, 115] on div "[PERSON_NAME]" at bounding box center [311, 120] width 107 height 15
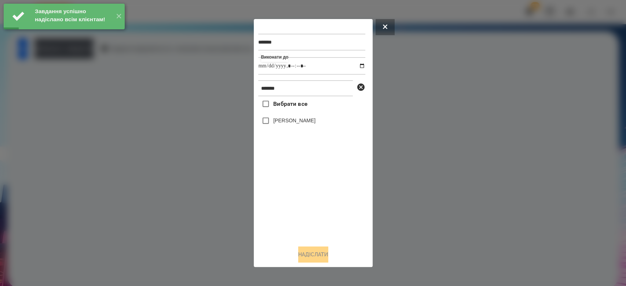
click at [305, 121] on label "[PERSON_NAME]" at bounding box center [294, 120] width 42 height 7
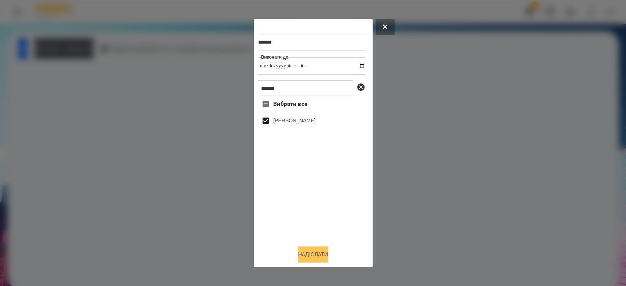
click at [328, 254] on button "Надіслати" at bounding box center [313, 255] width 30 height 16
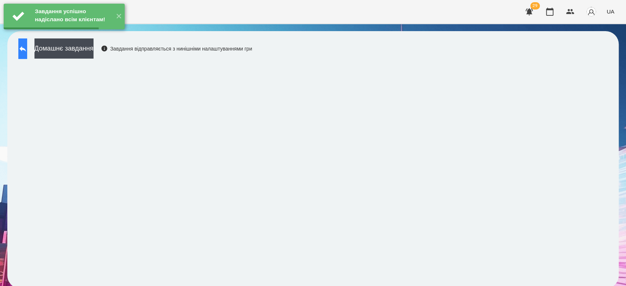
click at [27, 54] on button at bounding box center [22, 48] width 9 height 21
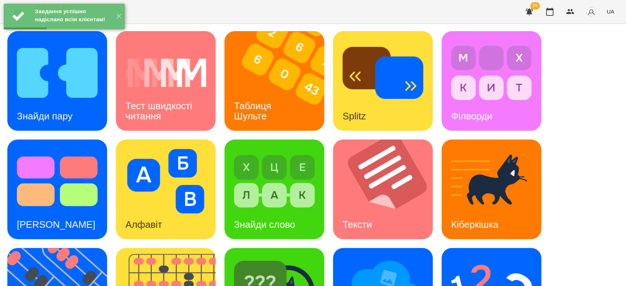
scroll to position [177, 0]
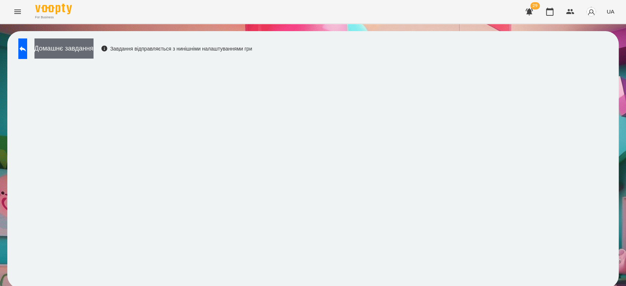
click at [93, 51] on button "Домашнє завдання" at bounding box center [63, 48] width 59 height 20
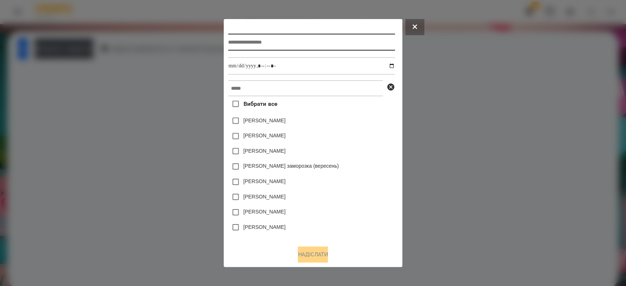
click at [320, 47] on input "text" at bounding box center [311, 42] width 167 height 17
type input "*********"
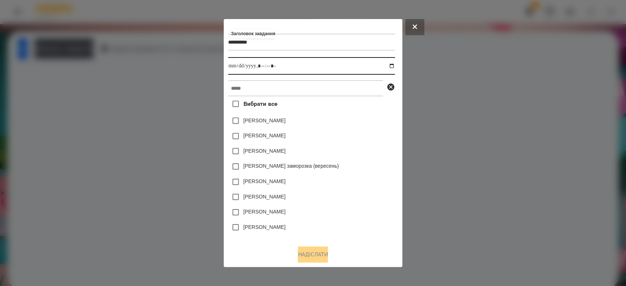
click at [390, 66] on input "datetime-local" at bounding box center [311, 66] width 167 height 18
click at [393, 70] on input "datetime-local" at bounding box center [311, 66] width 167 height 18
click at [393, 67] on input "datetime-local" at bounding box center [311, 66] width 167 height 18
type input "**********"
click at [359, 126] on div "[PERSON_NAME]" at bounding box center [311, 120] width 167 height 15
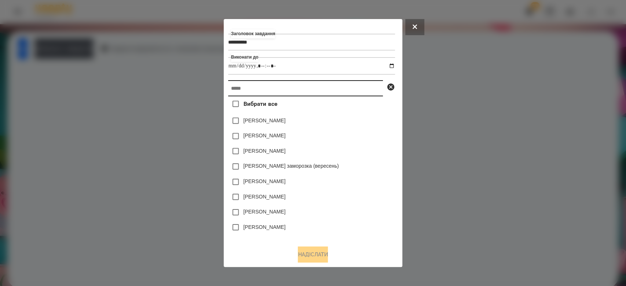
click at [354, 92] on input "text" at bounding box center [305, 88] width 155 height 16
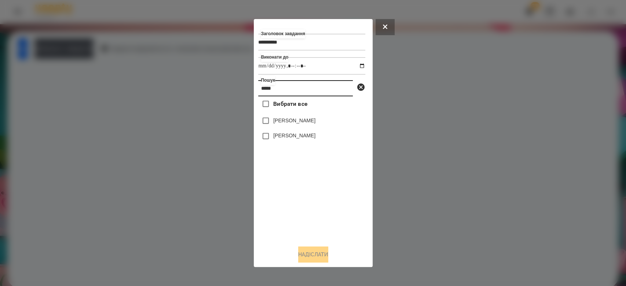
type input "*****"
click at [313, 139] on label "[PERSON_NAME]" at bounding box center [294, 135] width 42 height 7
click at [305, 251] on button "Надіслати" at bounding box center [313, 255] width 30 height 16
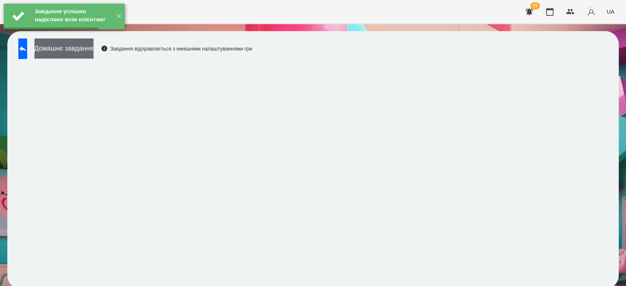
click at [93, 53] on button "Домашнє завдання" at bounding box center [63, 48] width 59 height 20
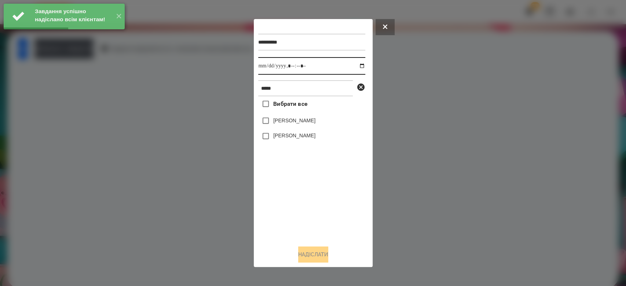
click at [356, 66] on input "datetime-local" at bounding box center [311, 66] width 107 height 18
type input "**********"
drag, startPoint x: 326, startPoint y: 214, endPoint x: 323, endPoint y: 179, distance: 36.1
click at [326, 214] on div "Вибрати все [PERSON_NAME] [PERSON_NAME]" at bounding box center [311, 167] width 107 height 143
click at [311, 138] on label "[PERSON_NAME]" at bounding box center [294, 135] width 42 height 7
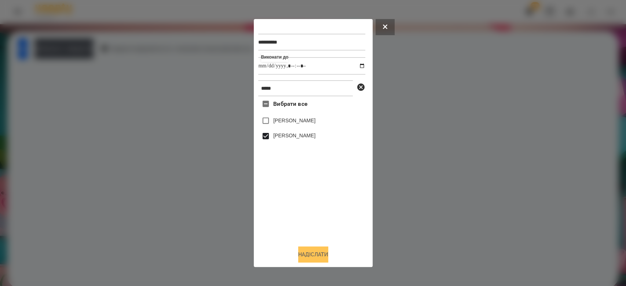
click at [324, 253] on button "Надіслати" at bounding box center [313, 255] width 30 height 16
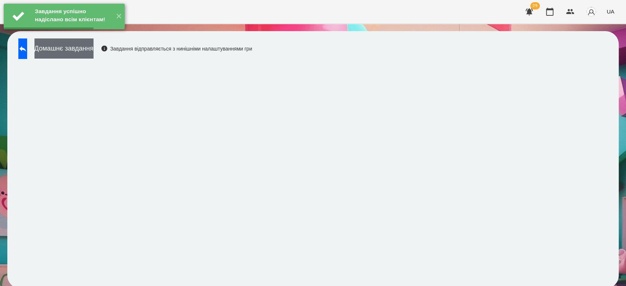
click at [93, 48] on button "Домашнє завдання" at bounding box center [63, 48] width 59 height 20
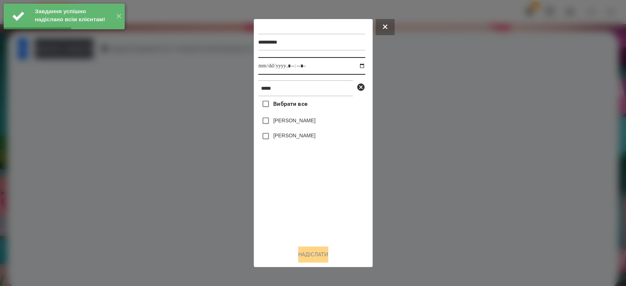
click at [357, 65] on input "datetime-local" at bounding box center [311, 66] width 107 height 18
type input "**********"
click at [306, 207] on div "Вибрати все [PERSON_NAME] [PERSON_NAME]" at bounding box center [311, 167] width 107 height 143
click at [297, 139] on label "[PERSON_NAME]" at bounding box center [294, 135] width 42 height 7
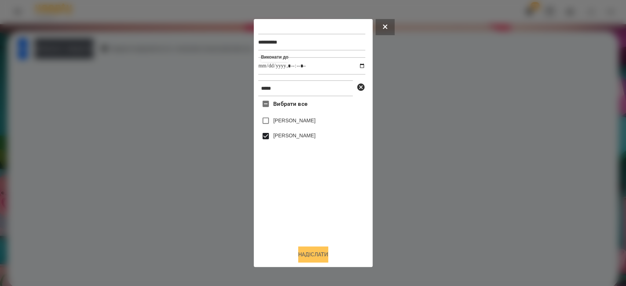
click at [325, 256] on button "Надіслати" at bounding box center [313, 255] width 30 height 16
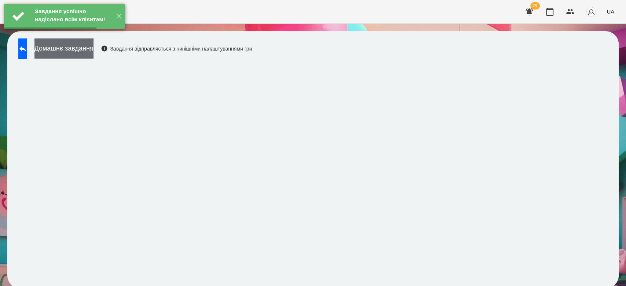
click at [93, 52] on button "Домашнє завдання" at bounding box center [63, 48] width 59 height 20
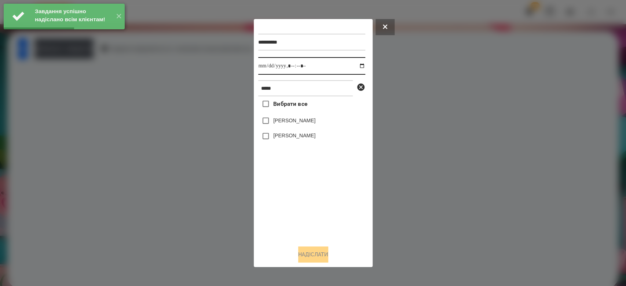
click at [359, 66] on input "datetime-local" at bounding box center [311, 66] width 107 height 18
type input "**********"
drag, startPoint x: 316, startPoint y: 199, endPoint x: 304, endPoint y: 148, distance: 52.3
click at [316, 199] on div "Вибрати все [PERSON_NAME] [PERSON_NAME]" at bounding box center [311, 167] width 107 height 143
click at [302, 131] on div "[PERSON_NAME]" at bounding box center [311, 136] width 107 height 15
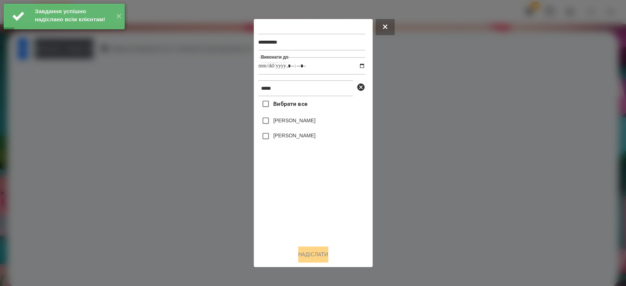
click at [305, 136] on label "[PERSON_NAME]" at bounding box center [294, 135] width 42 height 7
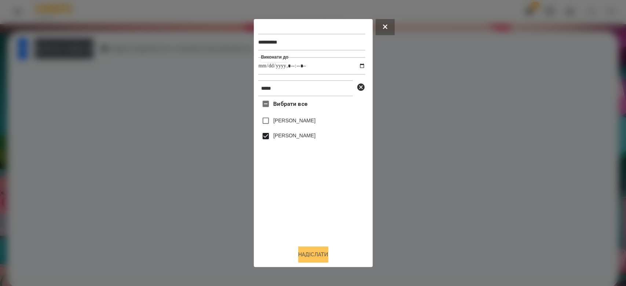
click at [323, 255] on button "Надіслати" at bounding box center [313, 255] width 30 height 16
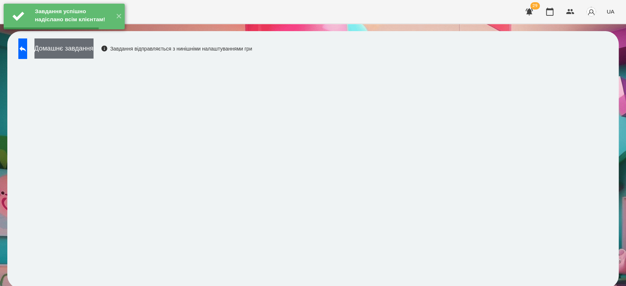
click at [93, 50] on button "Домашнє завдання" at bounding box center [63, 48] width 59 height 20
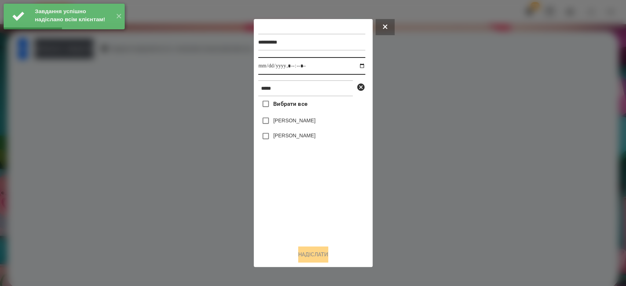
click at [358, 66] on input "datetime-local" at bounding box center [311, 66] width 107 height 18
type input "**********"
click at [327, 196] on div "Вибрати все [PERSON_NAME] [PERSON_NAME]" at bounding box center [311, 167] width 107 height 143
click at [301, 139] on label "[PERSON_NAME]" at bounding box center [294, 135] width 42 height 7
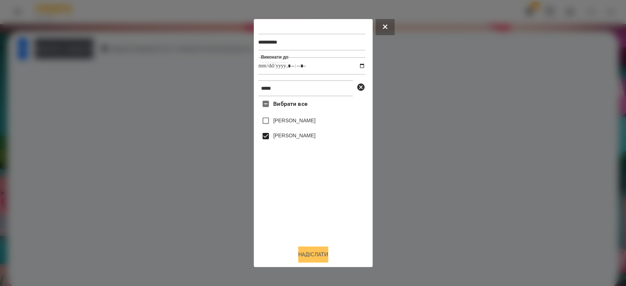
click at [314, 255] on button "Надіслати" at bounding box center [313, 255] width 30 height 16
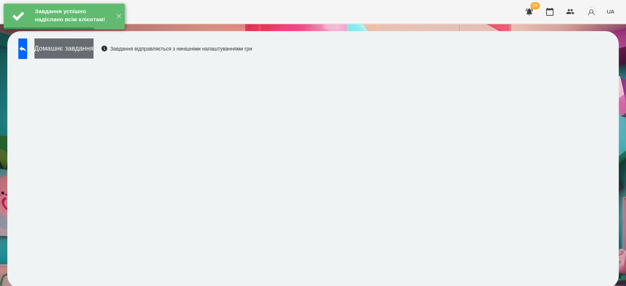
click at [93, 52] on button "Домашнє завдання" at bounding box center [63, 48] width 59 height 20
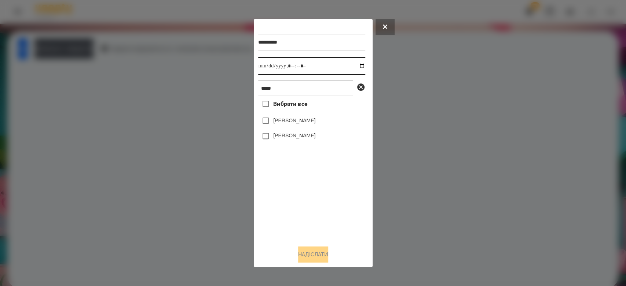
click at [355, 67] on input "datetime-local" at bounding box center [311, 66] width 107 height 18
type input "**********"
click at [317, 210] on div "Вибрати все [PERSON_NAME] [PERSON_NAME]" at bounding box center [311, 167] width 107 height 143
click at [293, 136] on label "[PERSON_NAME]" at bounding box center [294, 135] width 42 height 7
click at [314, 251] on button "Надіслати" at bounding box center [313, 255] width 30 height 16
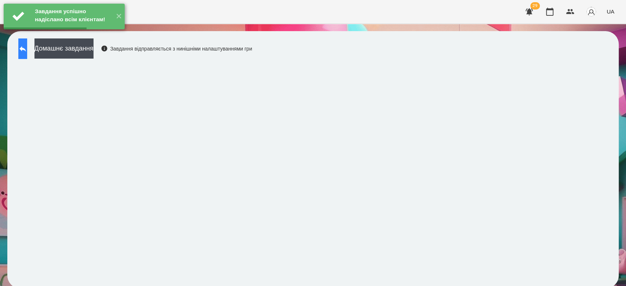
click at [27, 48] on button at bounding box center [22, 48] width 9 height 21
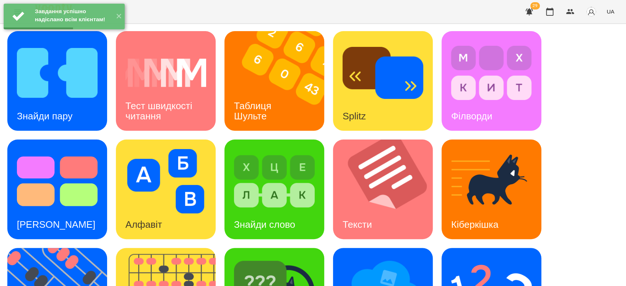
scroll to position [177, 0]
click at [499, 258] on img at bounding box center [491, 290] width 81 height 65
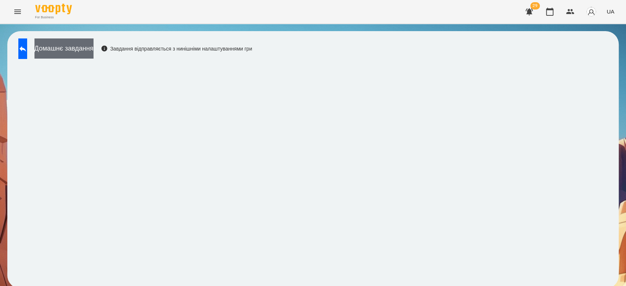
click at [93, 49] on button "Домашнє завдання" at bounding box center [63, 48] width 59 height 20
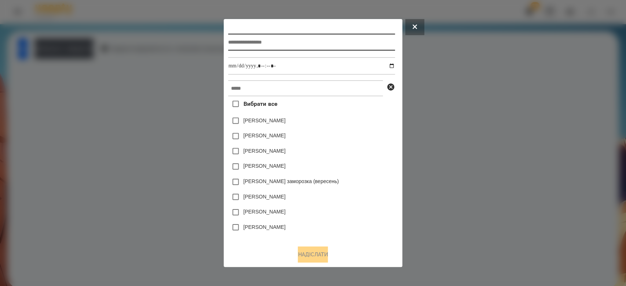
click at [319, 40] on input "text" at bounding box center [311, 42] width 167 height 17
type input "**********"
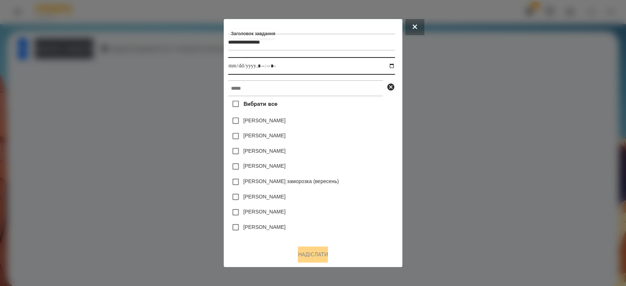
click at [395, 64] on input "datetime-local" at bounding box center [311, 66] width 167 height 18
type input "**********"
drag, startPoint x: 353, startPoint y: 124, endPoint x: 358, endPoint y: 80, distance: 44.6
click at [354, 122] on div "[PERSON_NAME]" at bounding box center [311, 120] width 167 height 15
click at [358, 79] on div "**********" at bounding box center [313, 131] width 170 height 216
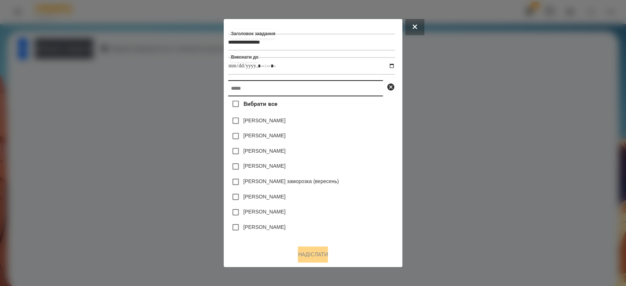
click at [360, 86] on input "text" at bounding box center [305, 88] width 155 height 16
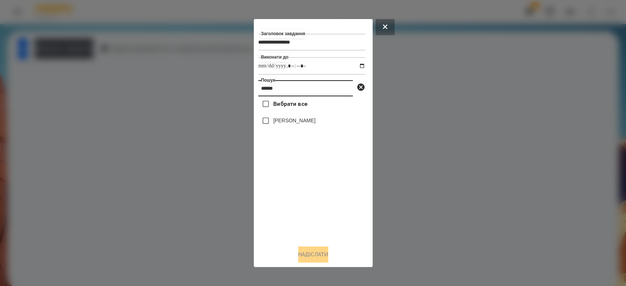
type input "******"
click at [301, 127] on div "[PERSON_NAME]" at bounding box center [311, 120] width 107 height 15
click at [302, 118] on label "[PERSON_NAME]" at bounding box center [294, 120] width 42 height 7
click at [300, 253] on button "Надіслати" at bounding box center [313, 255] width 30 height 16
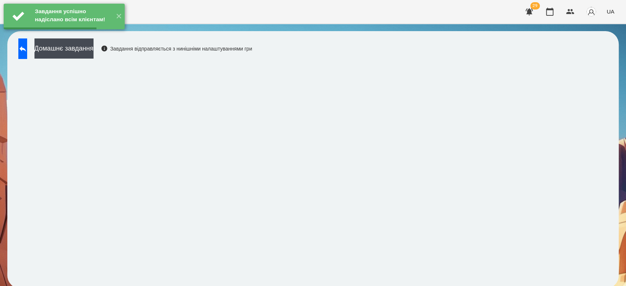
click at [93, 45] on button "Домашнє завдання" at bounding box center [63, 48] width 59 height 20
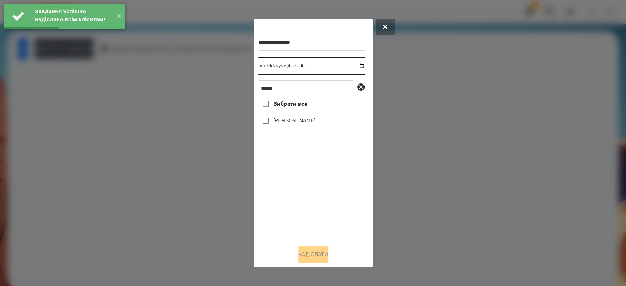
click at [358, 69] on input "datetime-local" at bounding box center [311, 66] width 107 height 18
click at [356, 68] on input "datetime-local" at bounding box center [311, 66] width 107 height 18
type input "**********"
drag, startPoint x: 332, startPoint y: 224, endPoint x: 330, endPoint y: 217, distance: 7.2
click at [332, 224] on div "Вибрати все [PERSON_NAME]" at bounding box center [311, 167] width 107 height 143
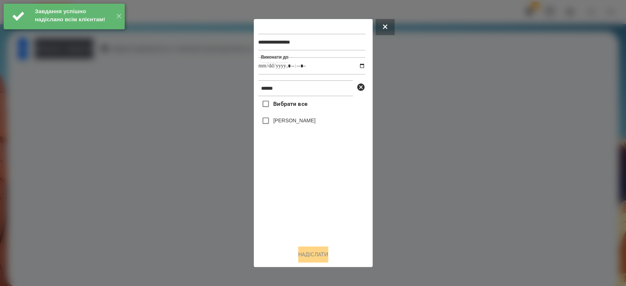
click at [300, 122] on label "[PERSON_NAME]" at bounding box center [294, 120] width 42 height 7
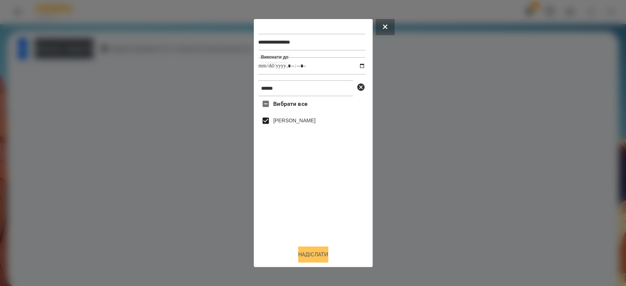
click at [317, 255] on button "Надіслати" at bounding box center [313, 255] width 30 height 16
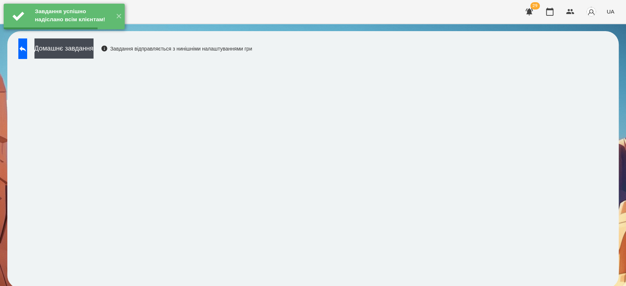
click at [89, 52] on button "Домашнє завдання" at bounding box center [63, 48] width 59 height 20
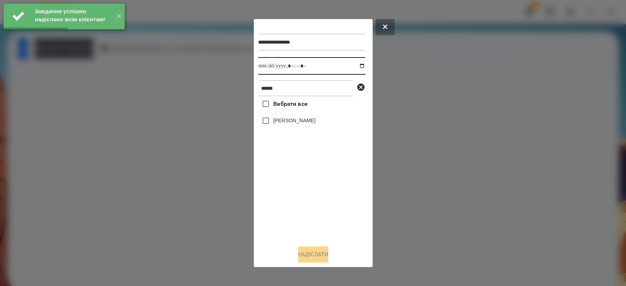
drag, startPoint x: 355, startPoint y: 68, endPoint x: 341, endPoint y: 74, distance: 14.8
click at [355, 67] on input "datetime-local" at bounding box center [311, 66] width 107 height 18
type input "**********"
drag, startPoint x: 316, startPoint y: 212, endPoint x: 305, endPoint y: 173, distance: 40.2
click at [316, 212] on div "Вибрати все [PERSON_NAME]" at bounding box center [311, 167] width 107 height 143
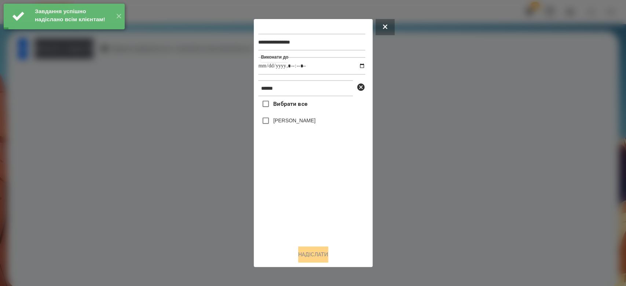
click at [304, 117] on div "[PERSON_NAME]" at bounding box center [311, 120] width 107 height 15
click at [315, 124] on label "[PERSON_NAME]" at bounding box center [294, 120] width 42 height 7
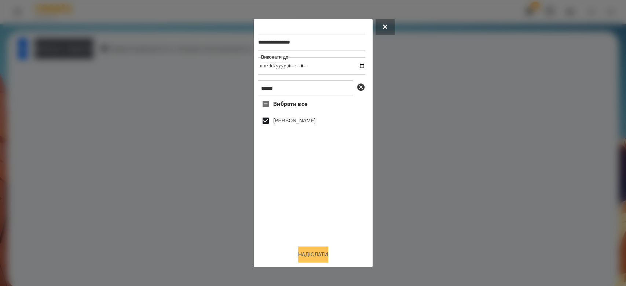
click at [323, 252] on button "Надіслати" at bounding box center [313, 255] width 30 height 16
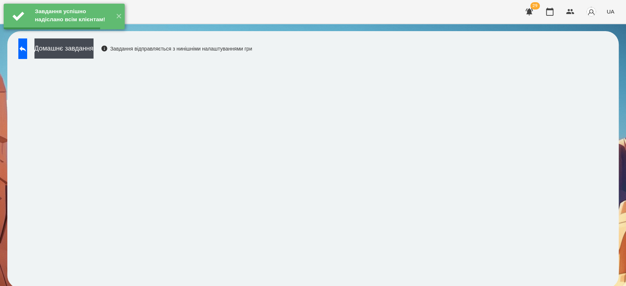
click at [93, 53] on button "Домашнє завдання" at bounding box center [63, 48] width 59 height 20
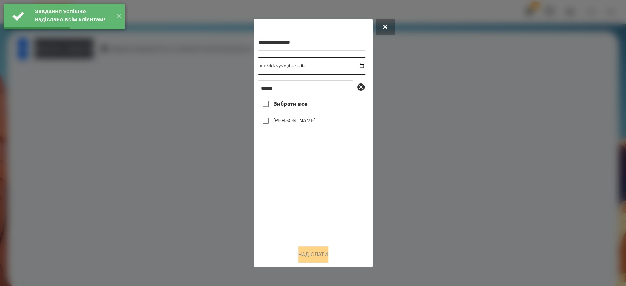
click at [354, 67] on input "datetime-local" at bounding box center [311, 66] width 107 height 18
type input "**********"
click at [318, 196] on div "Вибрати все [PERSON_NAME]" at bounding box center [311, 167] width 107 height 143
click at [305, 120] on label "[PERSON_NAME]" at bounding box center [294, 120] width 42 height 7
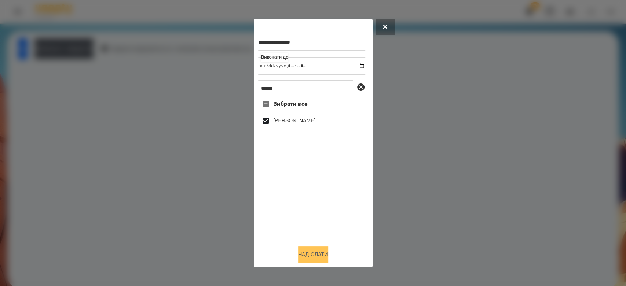
click at [326, 251] on button "Надіслати" at bounding box center [313, 255] width 30 height 16
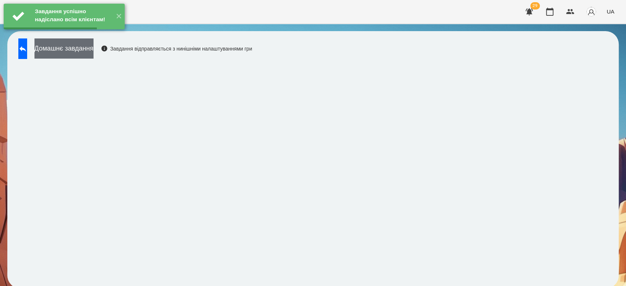
click at [76, 52] on button "Домашнє завдання" at bounding box center [63, 48] width 59 height 20
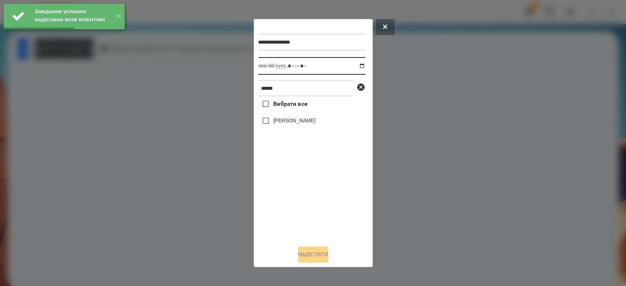
click at [356, 66] on input "datetime-local" at bounding box center [311, 66] width 107 height 18
type input "**********"
click at [324, 200] on div "Вибрати все [PERSON_NAME]" at bounding box center [311, 167] width 107 height 143
click at [307, 122] on label "[PERSON_NAME]" at bounding box center [294, 120] width 42 height 7
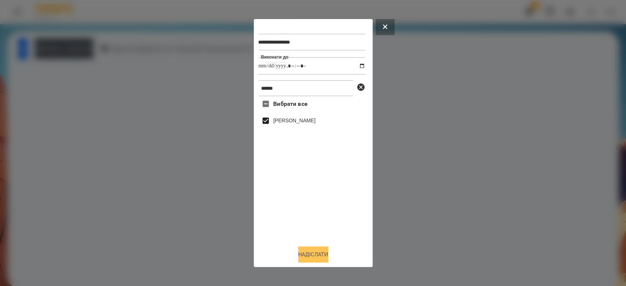
click at [320, 252] on button "Надіслати" at bounding box center [313, 255] width 30 height 16
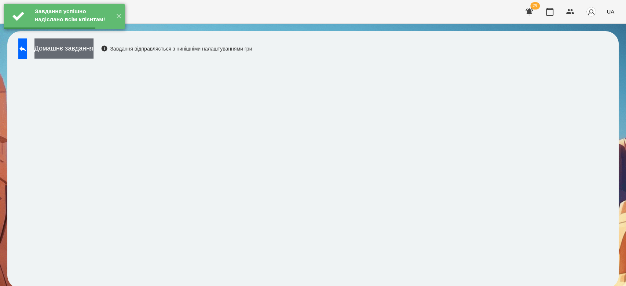
click at [93, 52] on button "Домашнє завдання" at bounding box center [63, 48] width 59 height 20
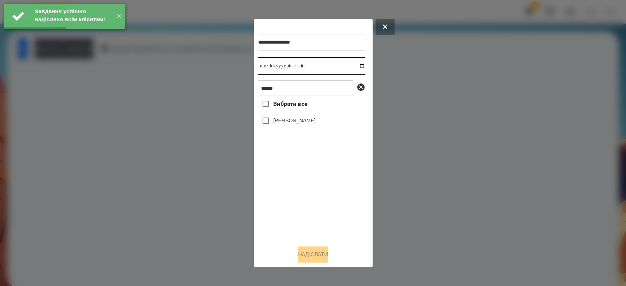
click at [353, 65] on input "datetime-local" at bounding box center [311, 66] width 107 height 18
type input "**********"
click at [332, 212] on div "Вибрати все [PERSON_NAME]" at bounding box center [311, 167] width 107 height 143
drag, startPoint x: 308, startPoint y: 130, endPoint x: 307, endPoint y: 121, distance: 9.2
click at [308, 129] on div "Вибрати все [PERSON_NAME]" at bounding box center [311, 167] width 107 height 143
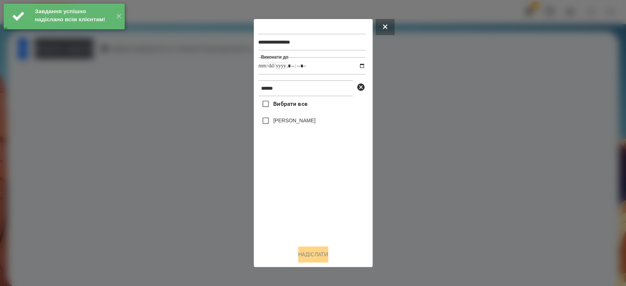
click at [307, 121] on label "[PERSON_NAME]" at bounding box center [294, 120] width 42 height 7
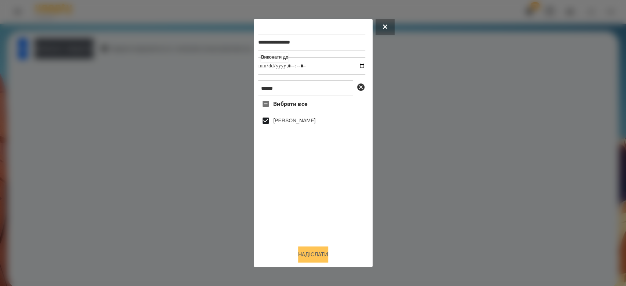
click at [326, 254] on button "Надіслати" at bounding box center [313, 255] width 30 height 16
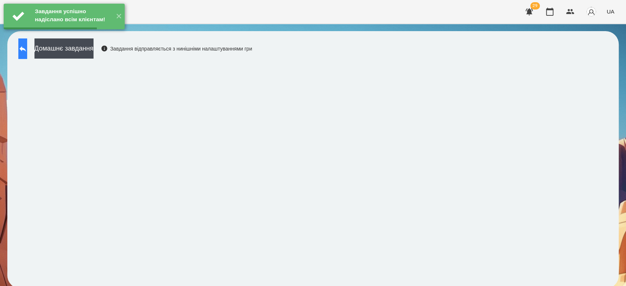
click at [27, 56] on button at bounding box center [22, 48] width 9 height 21
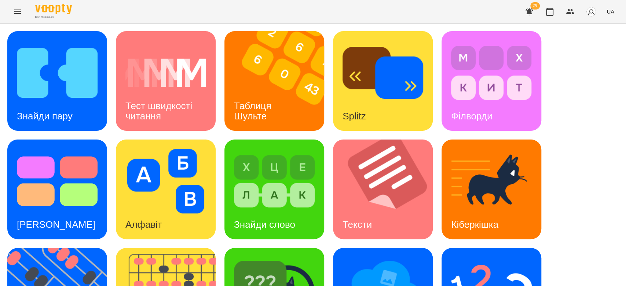
scroll to position [177, 0]
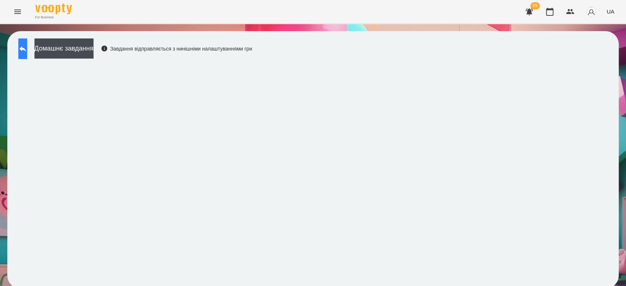
click at [27, 49] on button at bounding box center [22, 48] width 9 height 21
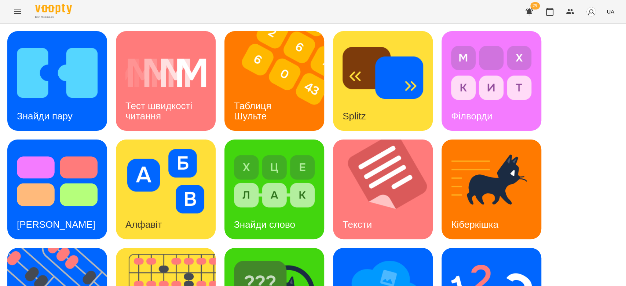
scroll to position [177, 0]
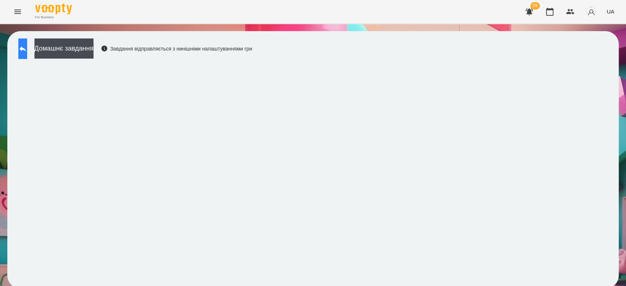
click at [27, 54] on button at bounding box center [22, 48] width 9 height 21
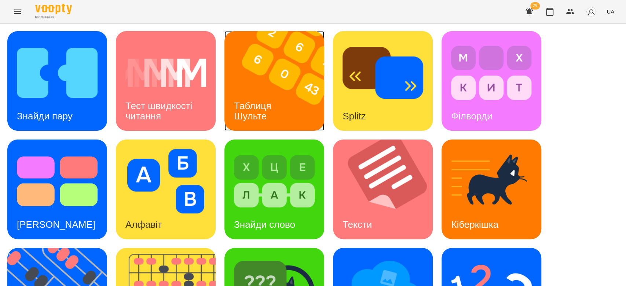
click at [261, 92] on div "Таблиця Шульте" at bounding box center [253, 111] width 59 height 39
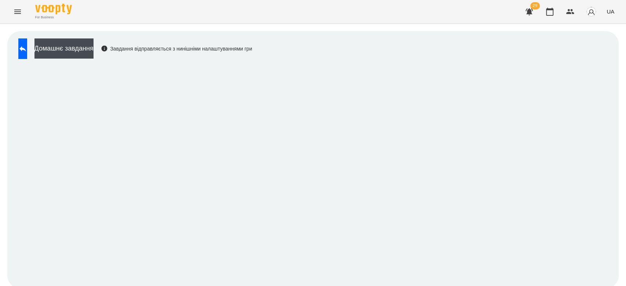
scroll to position [3, 0]
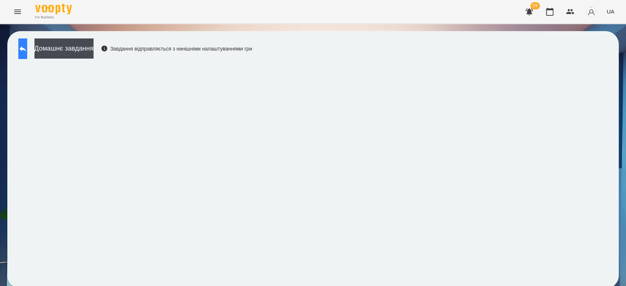
click at [27, 44] on icon at bounding box center [22, 48] width 9 height 9
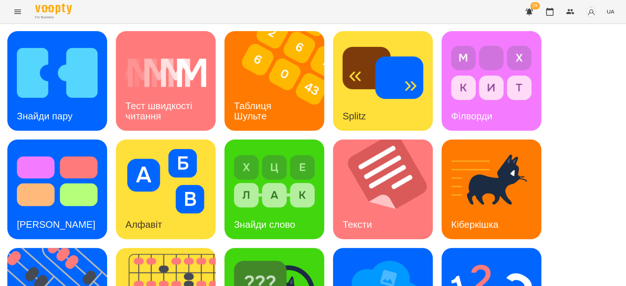
scroll to position [177, 0]
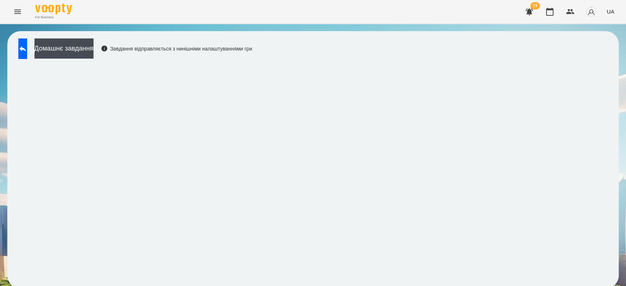
scroll to position [3, 0]
click at [334, 280] on div "Домашнє завдання Завдання відправляється з нинішніми налаштуваннями гри" at bounding box center [312, 160] width 611 height 258
drag, startPoint x: 32, startPoint y: 29, endPoint x: 32, endPoint y: 43, distance: 14.7
click at [31, 36] on div "Домашнє завдання Завдання відправляється з нинішніми налаштуваннями гри" at bounding box center [313, 160] width 626 height 272
click at [27, 45] on icon at bounding box center [22, 48] width 9 height 9
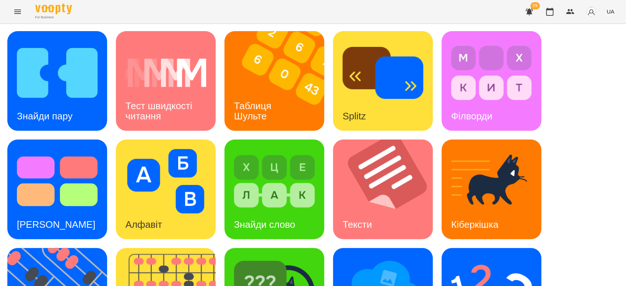
scroll to position [165, 0]
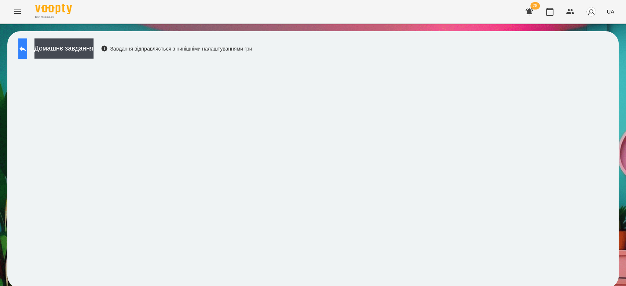
click at [27, 47] on icon at bounding box center [22, 48] width 9 height 9
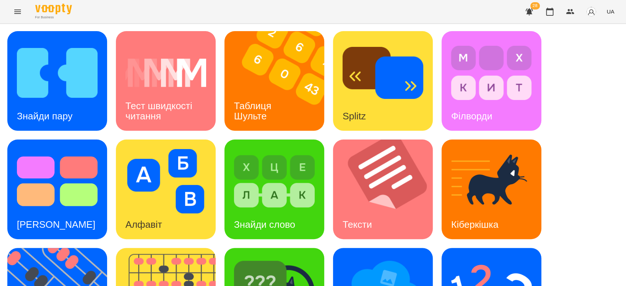
scroll to position [177, 0]
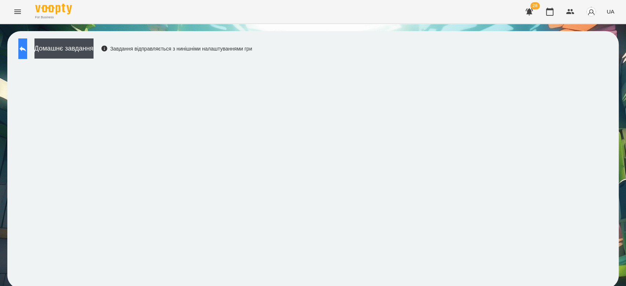
click at [25, 54] on button at bounding box center [22, 48] width 9 height 21
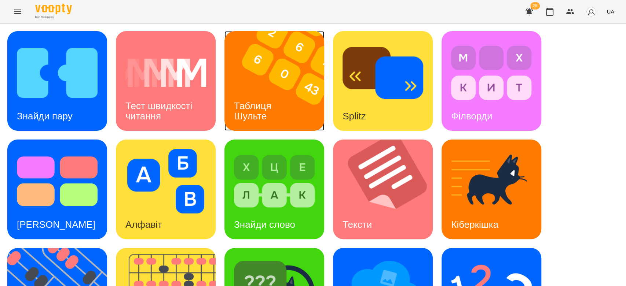
click at [310, 102] on img at bounding box center [278, 81] width 109 height 100
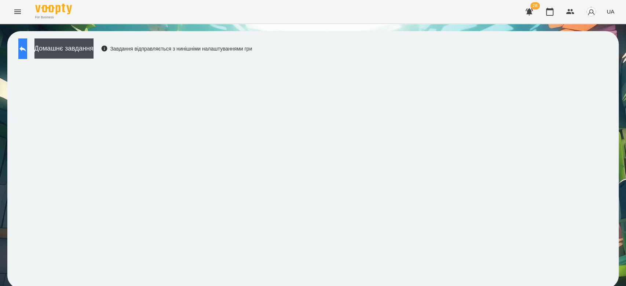
click at [27, 46] on icon at bounding box center [22, 48] width 9 height 9
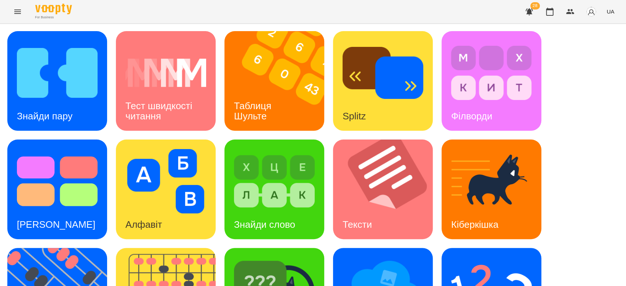
scroll to position [177, 0]
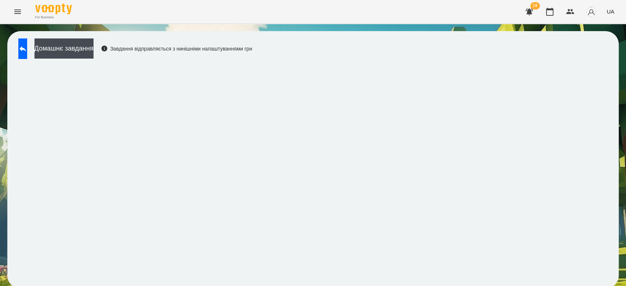
scroll to position [3, 0]
click at [26, 46] on icon at bounding box center [22, 48] width 7 height 5
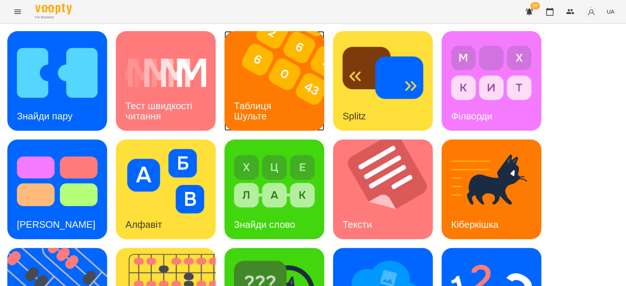
click at [314, 76] on img at bounding box center [278, 81] width 109 height 100
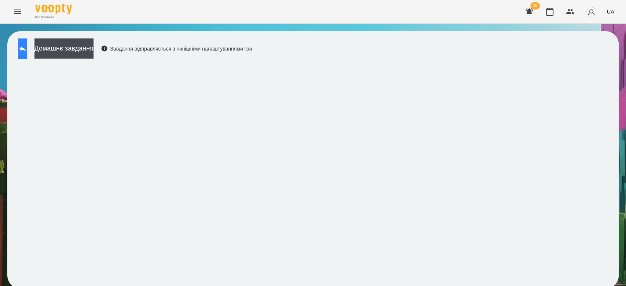
click at [27, 45] on icon at bounding box center [22, 48] width 9 height 9
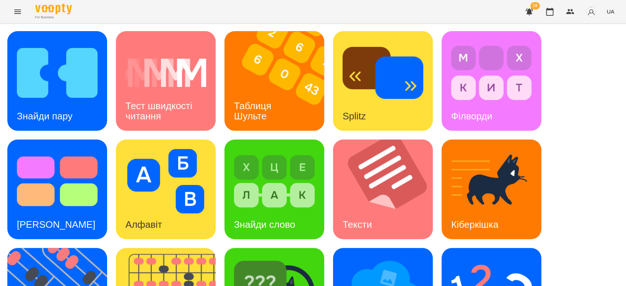
scroll to position [177, 0]
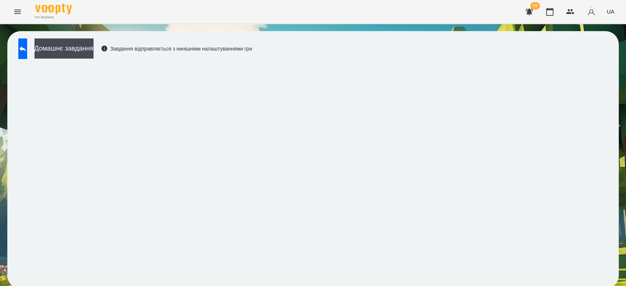
scroll to position [3, 0]
click at [45, 50] on div "Домашнє завдання Завдання відправляється з нинішніми налаштуваннями гри" at bounding box center [133, 50] width 237 height 24
click at [21, 49] on button at bounding box center [22, 48] width 9 height 21
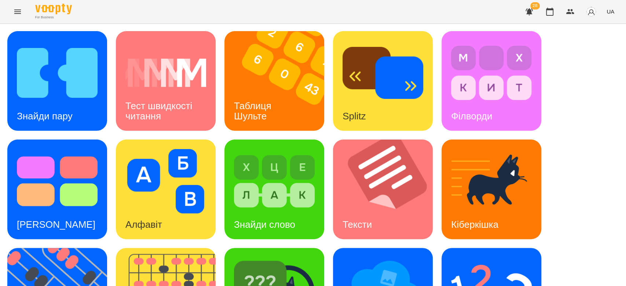
scroll to position [177, 0]
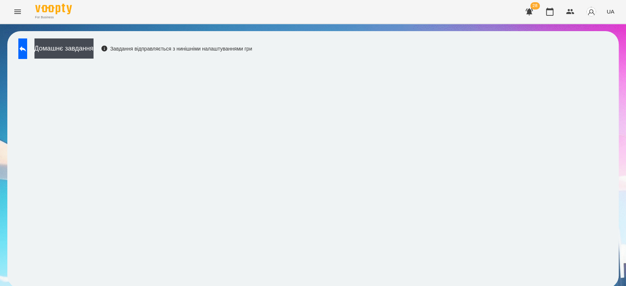
scroll to position [3, 0]
click at [27, 52] on button at bounding box center [22, 48] width 9 height 21
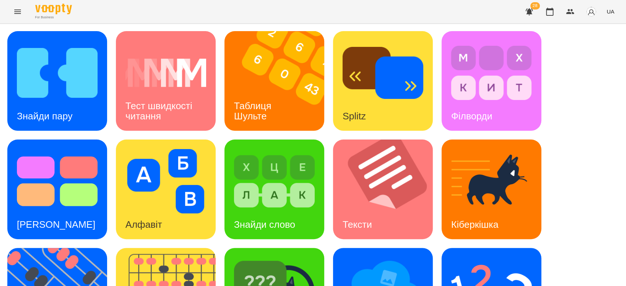
scroll to position [177, 0]
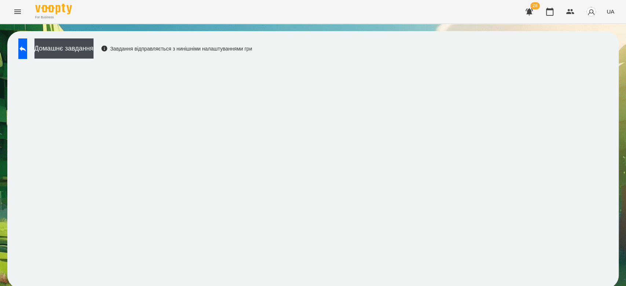
scroll to position [3, 0]
click at [27, 38] on button at bounding box center [22, 48] width 9 height 21
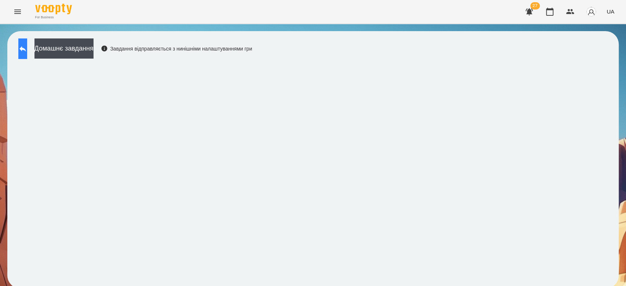
click at [27, 51] on icon at bounding box center [22, 48] width 9 height 9
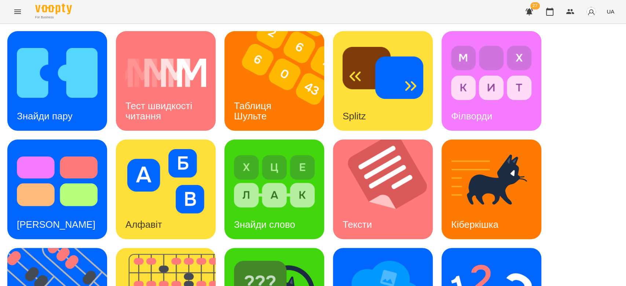
scroll to position [177, 0]
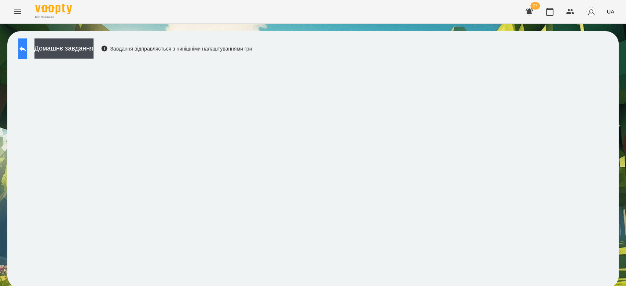
click at [27, 46] on icon at bounding box center [22, 48] width 9 height 9
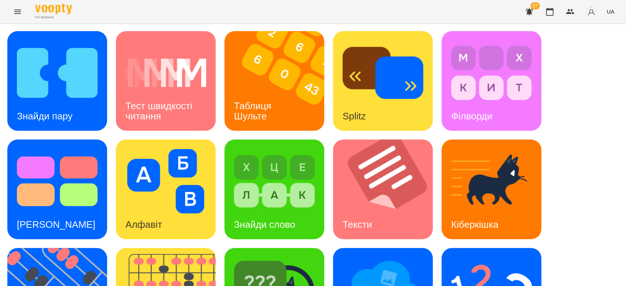
scroll to position [163, 0]
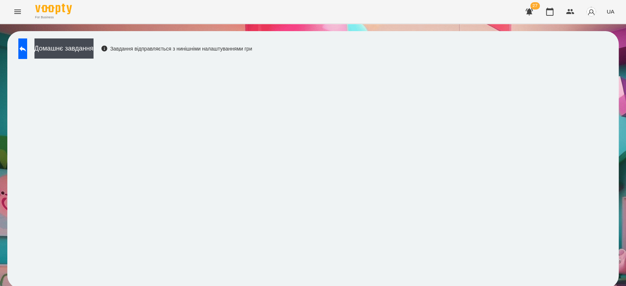
scroll to position [3, 0]
click at [22, 46] on button at bounding box center [22, 48] width 9 height 21
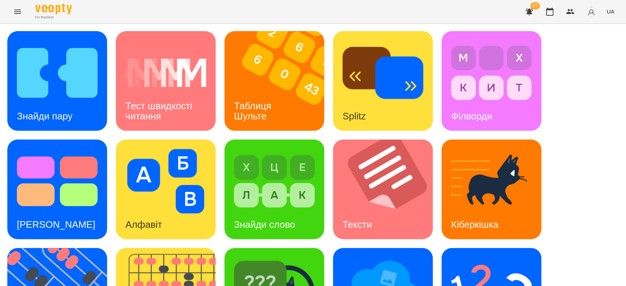
scroll to position [177, 0]
click at [463, 258] on img at bounding box center [491, 290] width 81 height 65
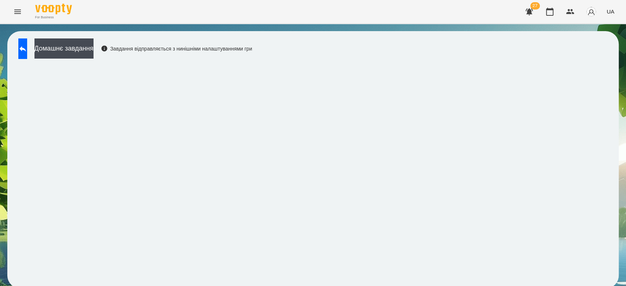
scroll to position [3, 0]
click at [27, 46] on button at bounding box center [22, 48] width 9 height 21
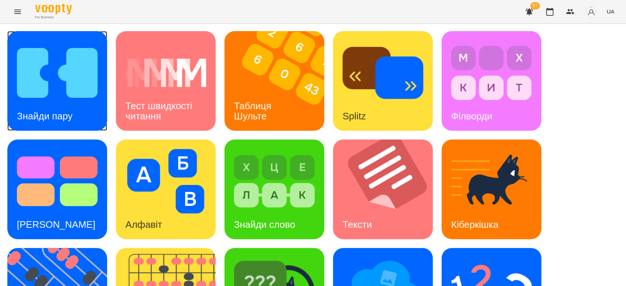
click at [88, 80] on img at bounding box center [57, 73] width 81 height 65
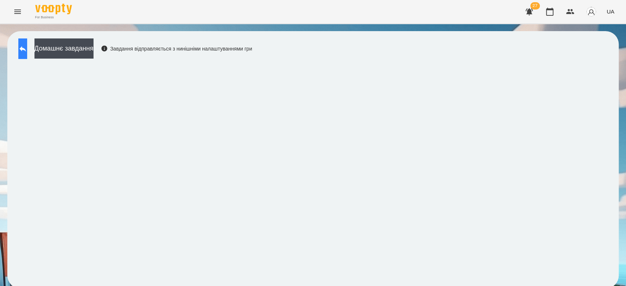
click at [27, 48] on icon at bounding box center [22, 48] width 9 height 9
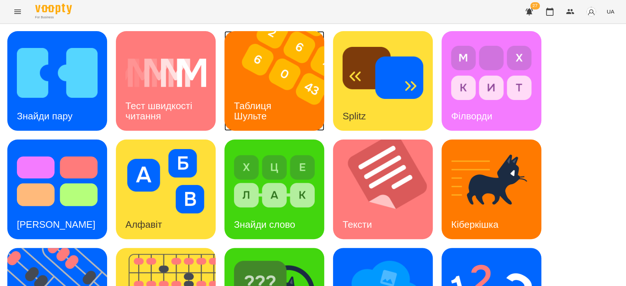
click at [311, 88] on img at bounding box center [278, 81] width 109 height 100
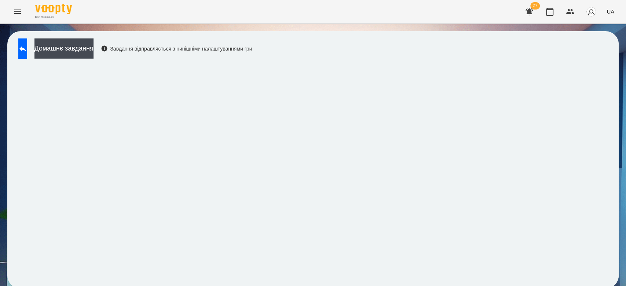
scroll to position [3, 0]
click at [27, 51] on button at bounding box center [22, 48] width 9 height 21
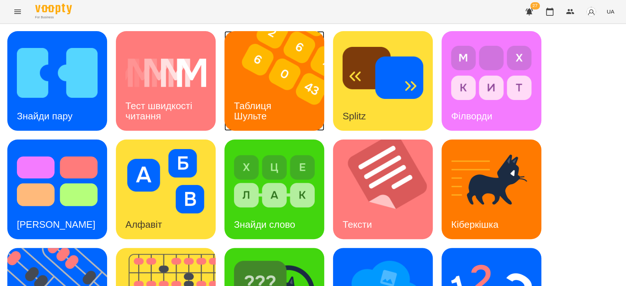
click at [261, 92] on div "Таблиця Шульте" at bounding box center [253, 111] width 59 height 39
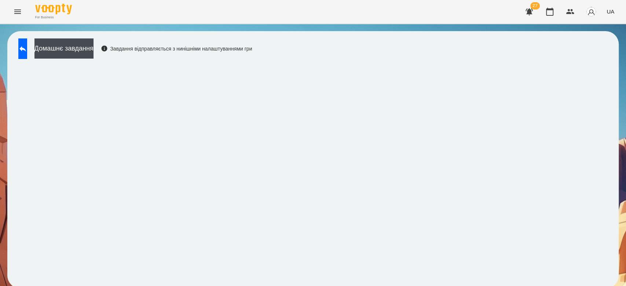
scroll to position [3, 0]
click at [27, 43] on button at bounding box center [22, 48] width 9 height 21
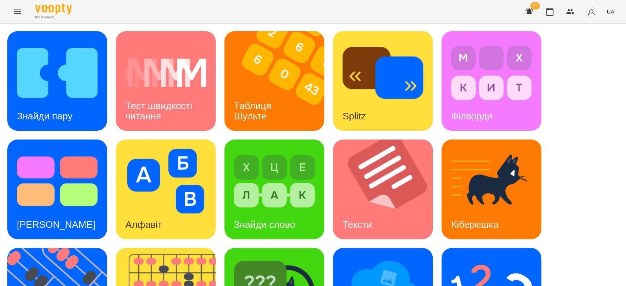
scroll to position [177, 0]
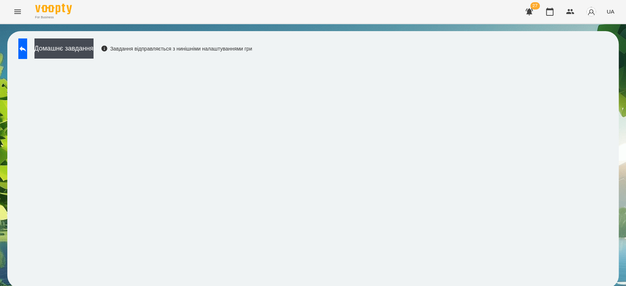
scroll to position [3, 0]
click at [27, 44] on icon at bounding box center [22, 48] width 9 height 9
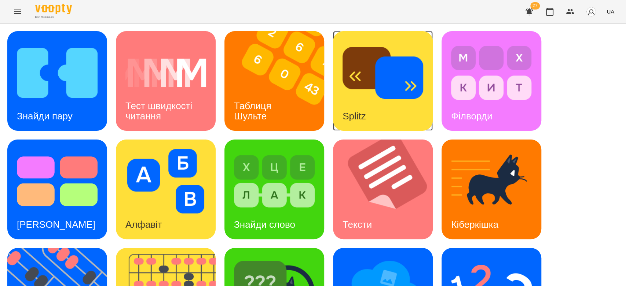
click at [415, 81] on img at bounding box center [382, 73] width 81 height 65
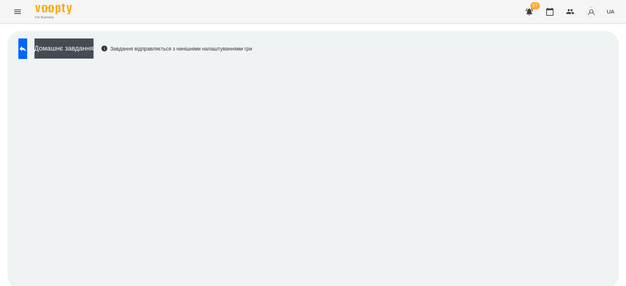
scroll to position [3, 0]
